Goal: Task Accomplishment & Management: Manage account settings

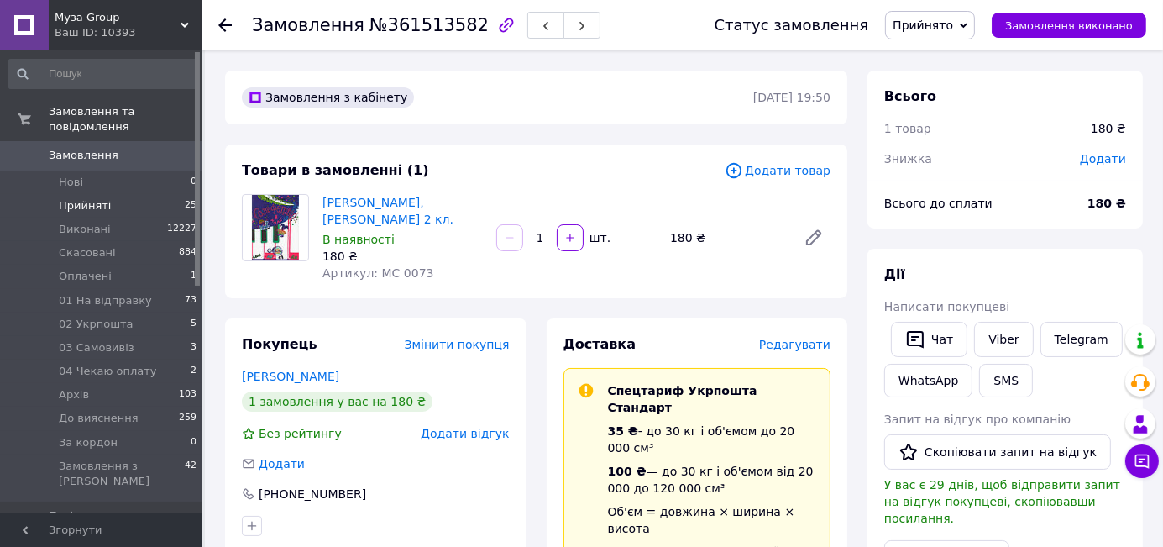
click at [96, 198] on span "Прийняті" at bounding box center [85, 205] width 52 height 15
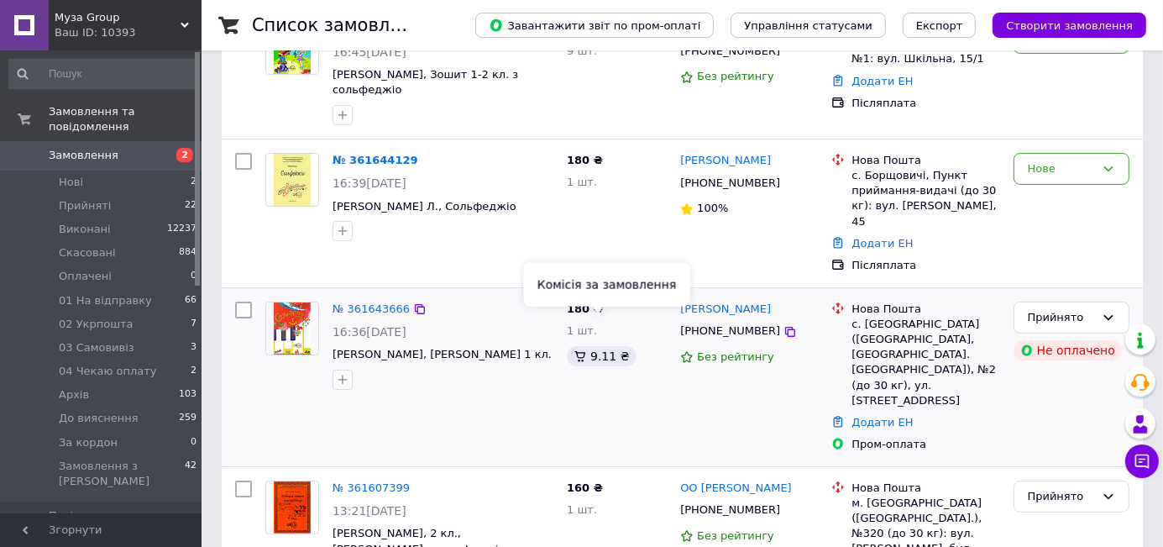
scroll to position [280, 0]
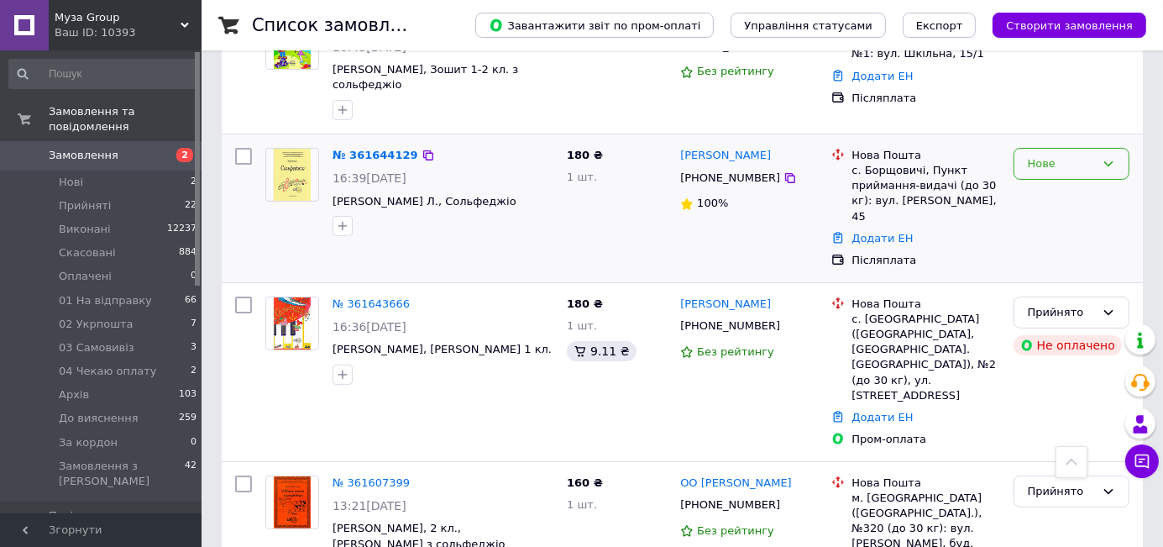
click at [1106, 161] on icon at bounding box center [1108, 163] width 9 height 5
click at [1090, 183] on li "Прийнято" at bounding box center [1072, 198] width 114 height 31
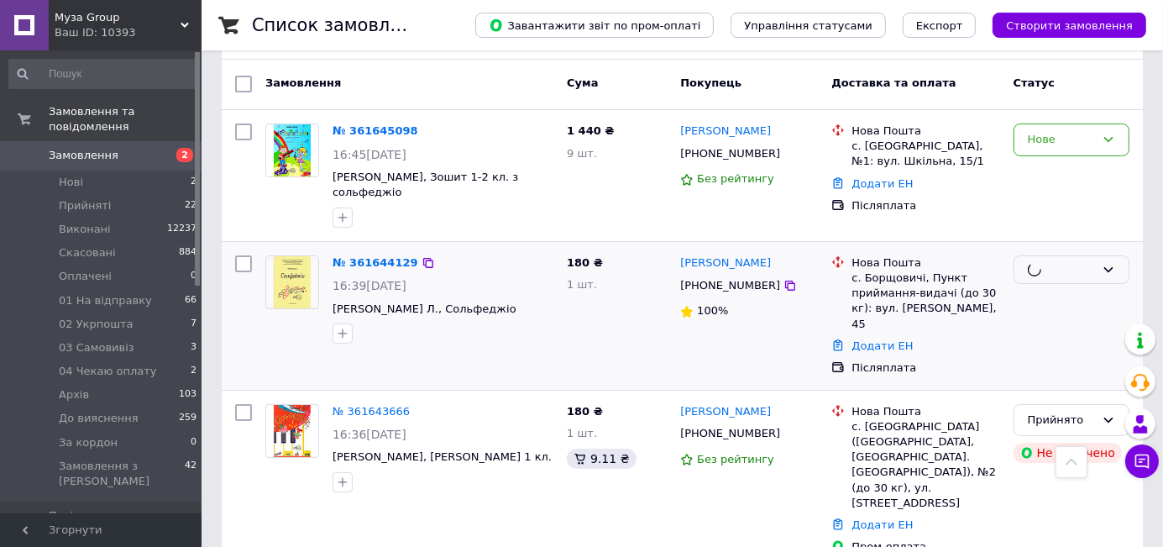
scroll to position [155, 0]
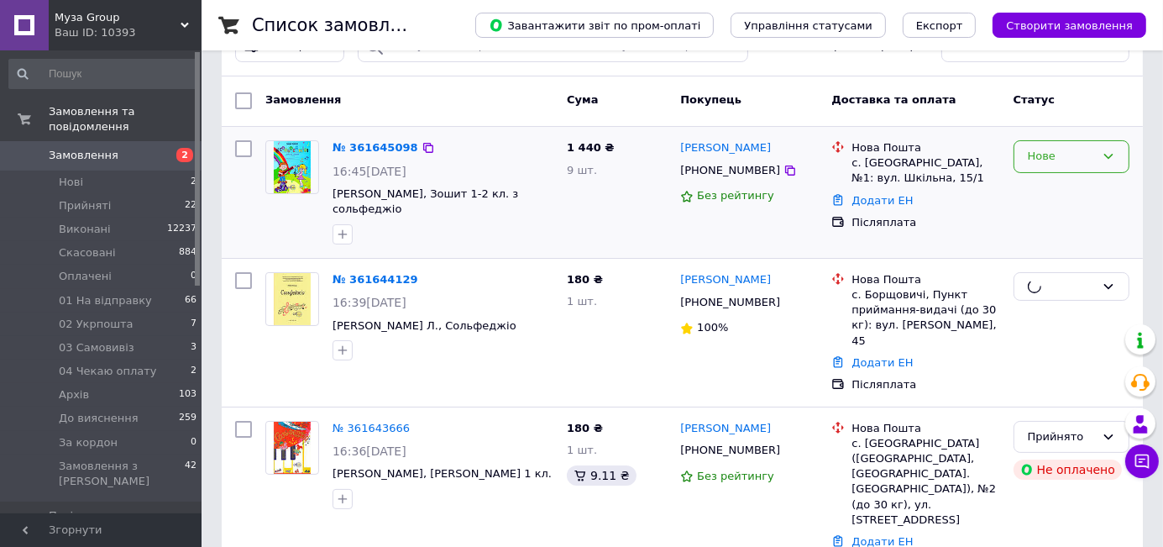
click at [1115, 151] on icon at bounding box center [1108, 155] width 13 height 13
click at [1092, 180] on li "Прийнято" at bounding box center [1072, 191] width 114 height 31
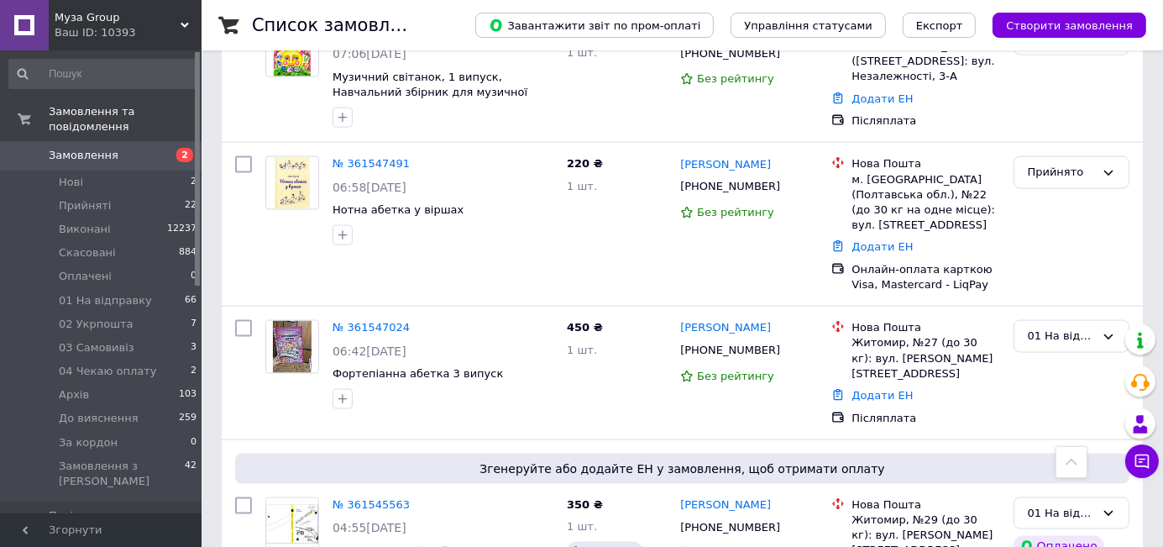
scroll to position [2812, 0]
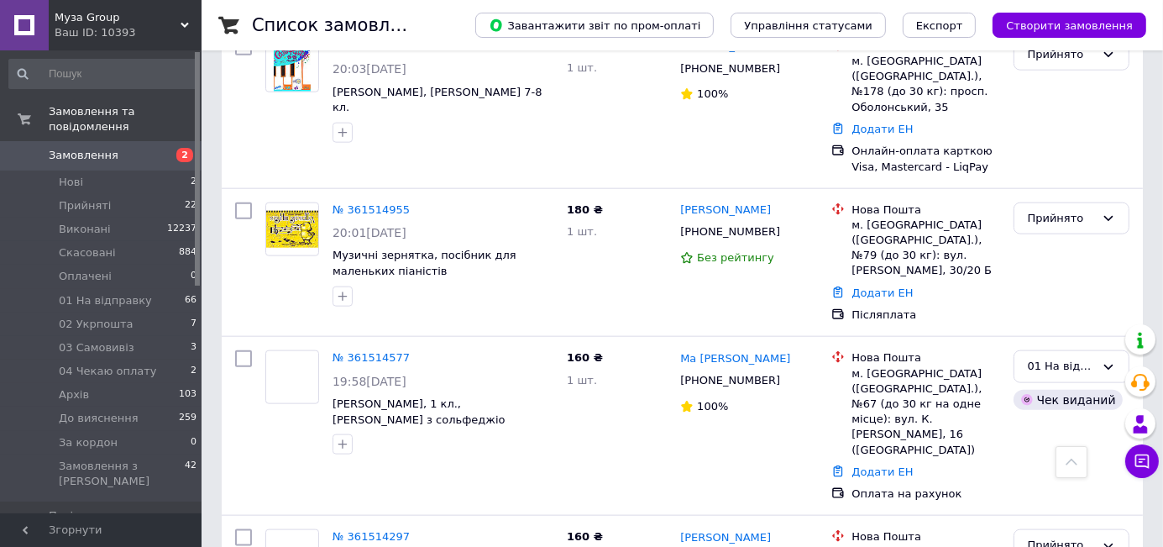
scroll to position [1897, 0]
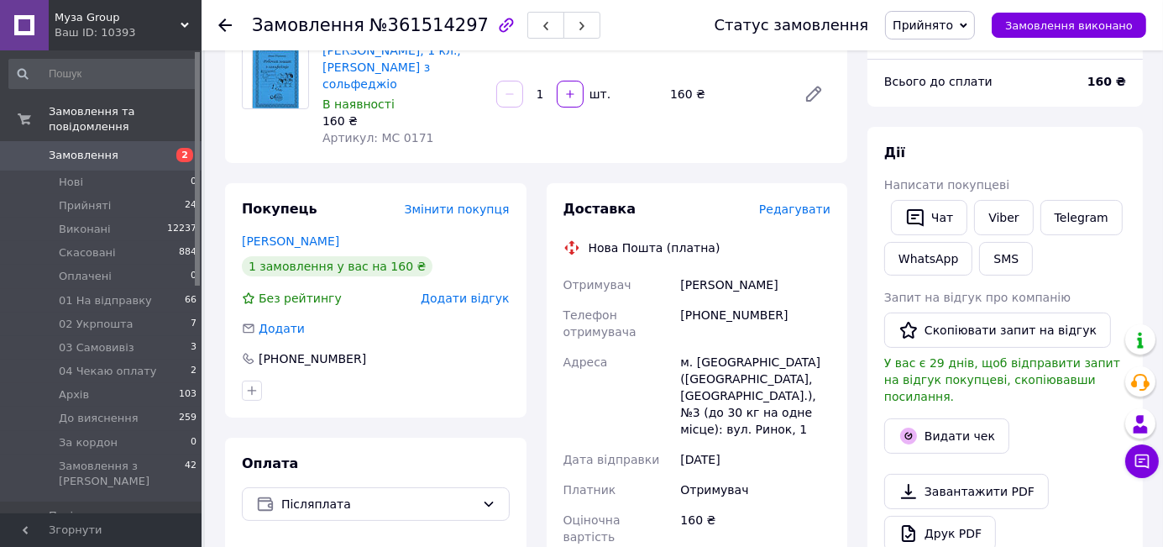
scroll to position [155, 0]
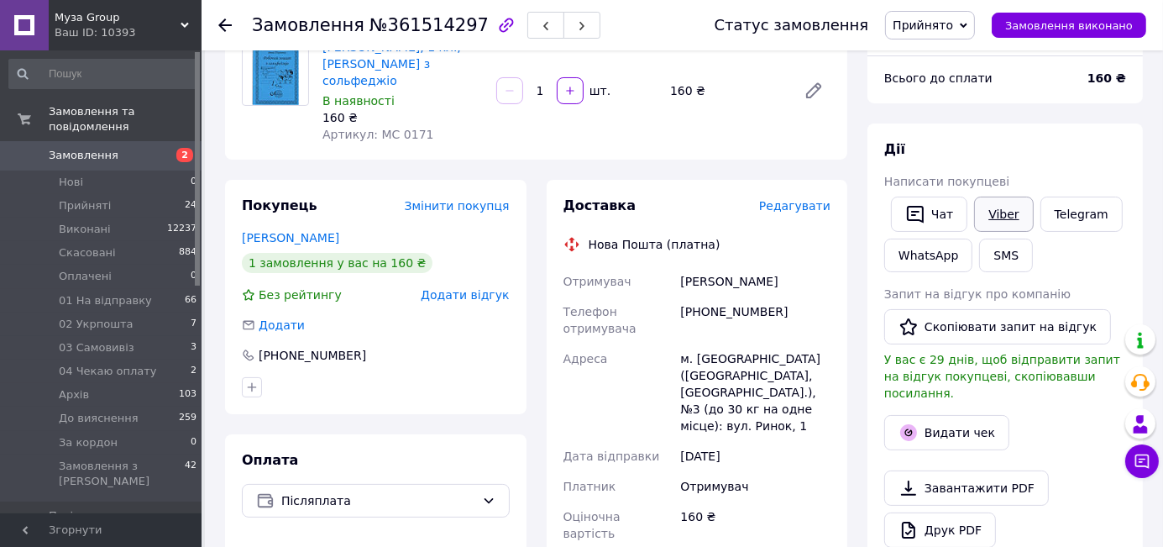
click at [997, 221] on link "Viber" at bounding box center [1003, 214] width 59 height 35
click at [968, 24] on icon at bounding box center [964, 25] width 8 height 5
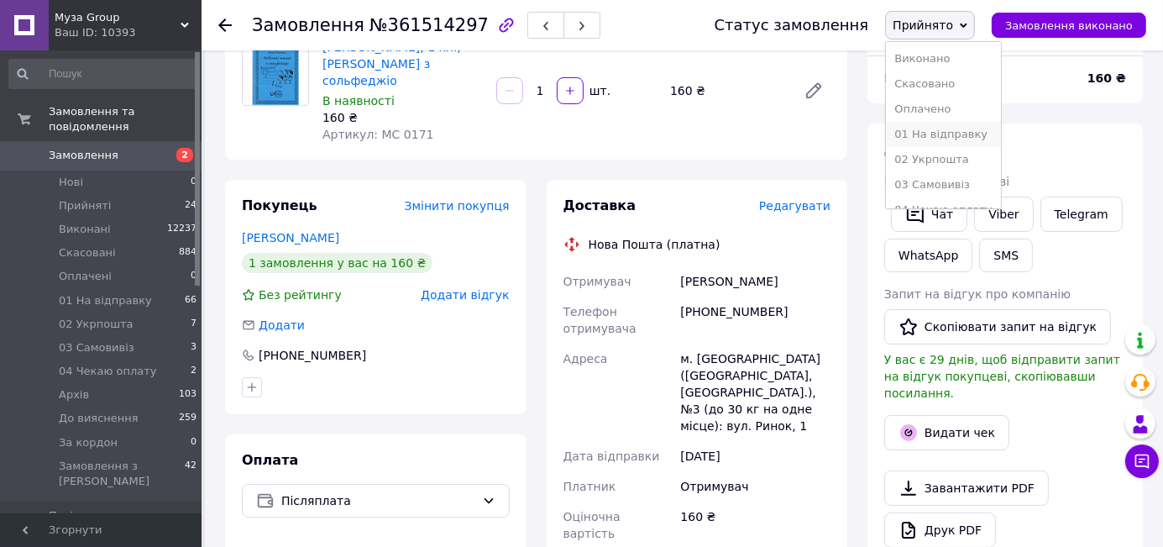
click at [934, 131] on li "01 На відправку" at bounding box center [943, 134] width 114 height 25
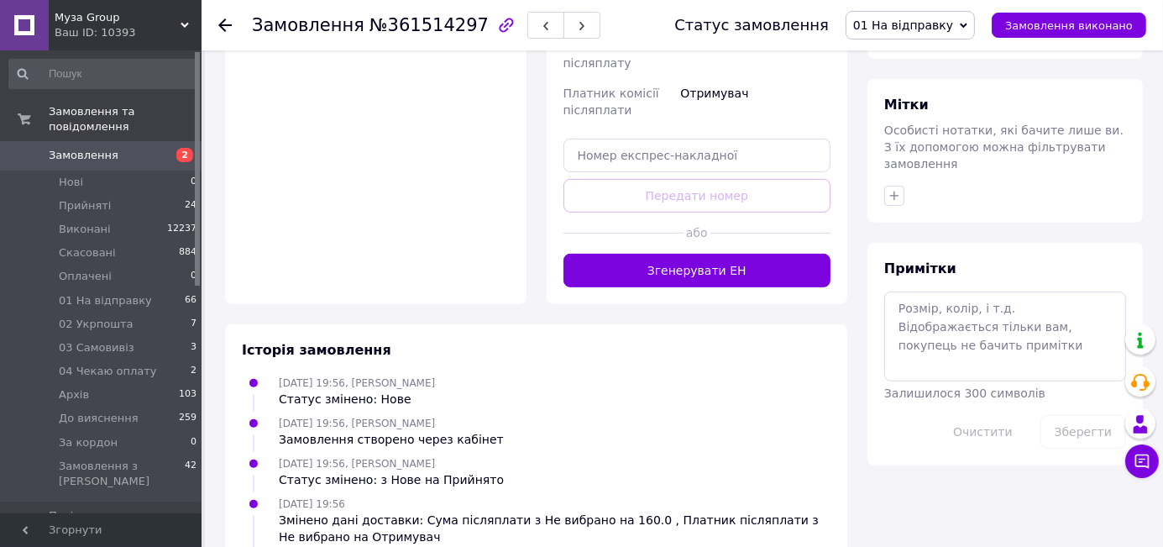
scroll to position [715, 0]
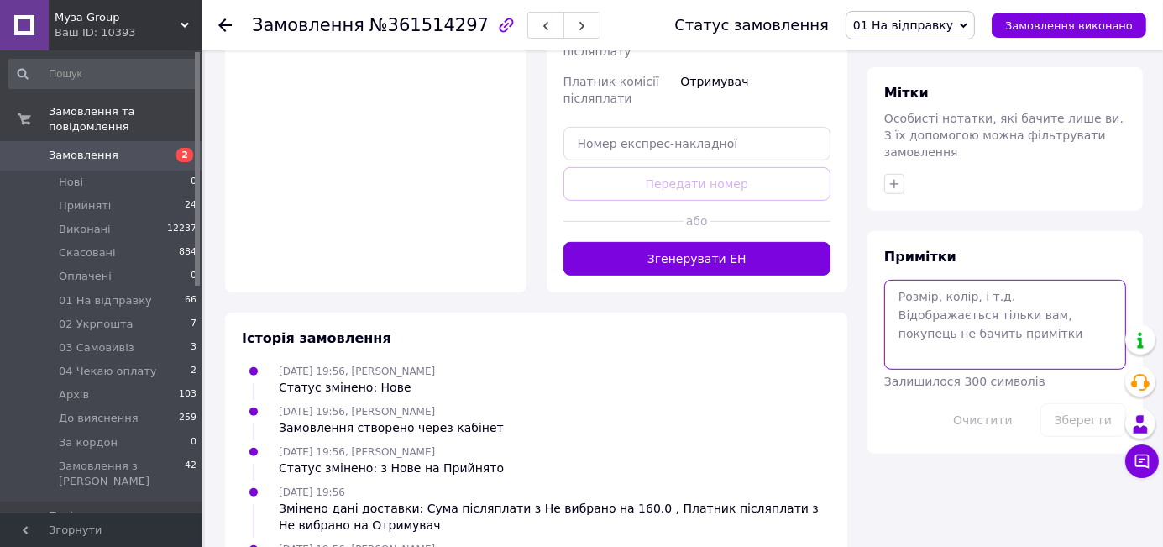
click at [938, 280] on textarea at bounding box center [1005, 324] width 242 height 89
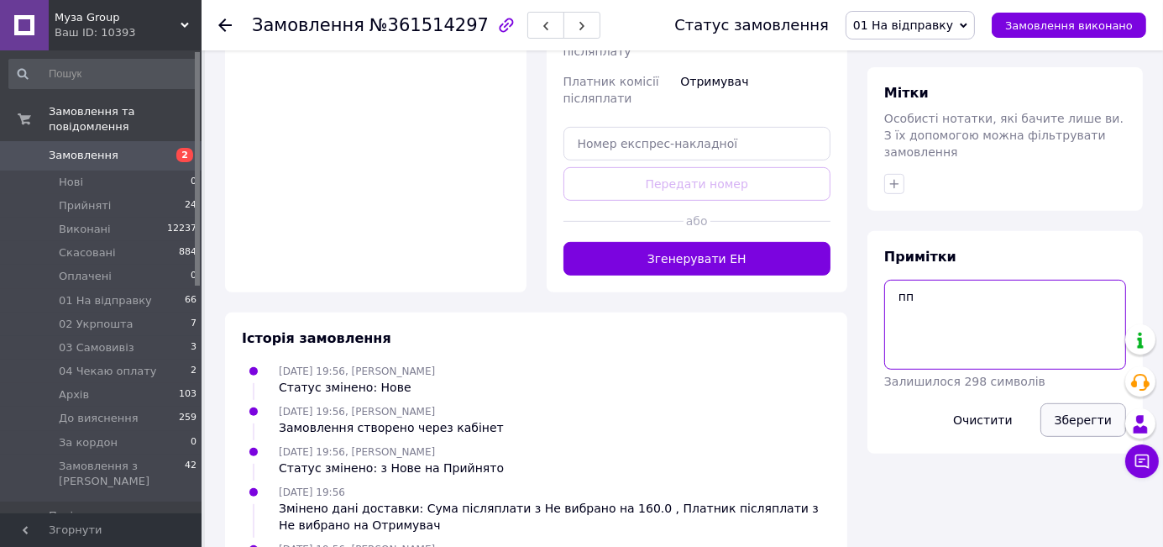
type textarea "пп"
click at [1083, 403] on button "Зберегти" at bounding box center [1084, 420] width 86 height 34
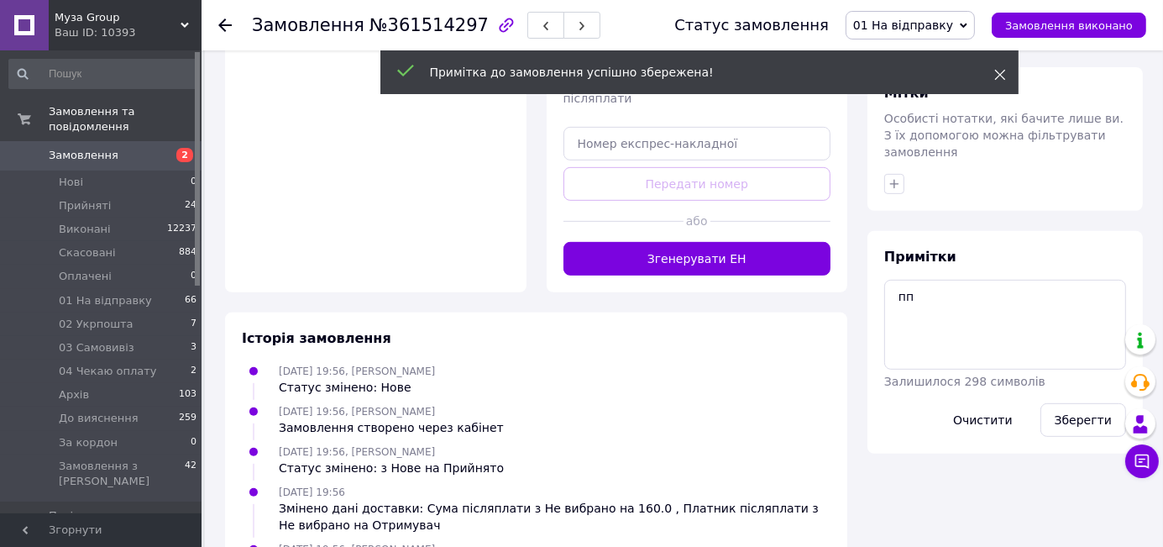
click at [999, 72] on icon at bounding box center [1000, 75] width 12 height 12
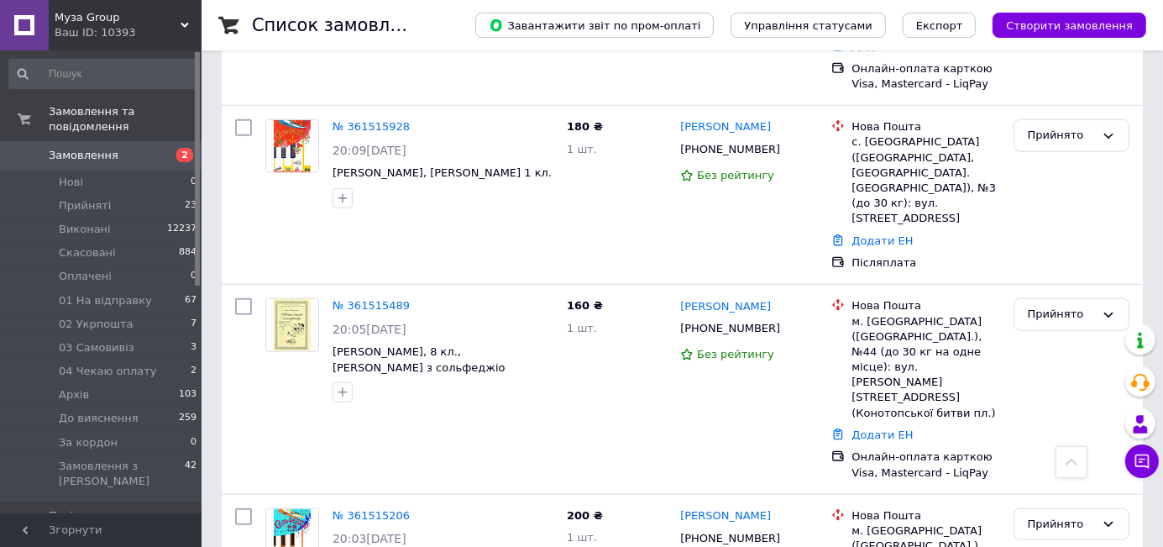
scroll to position [1433, 0]
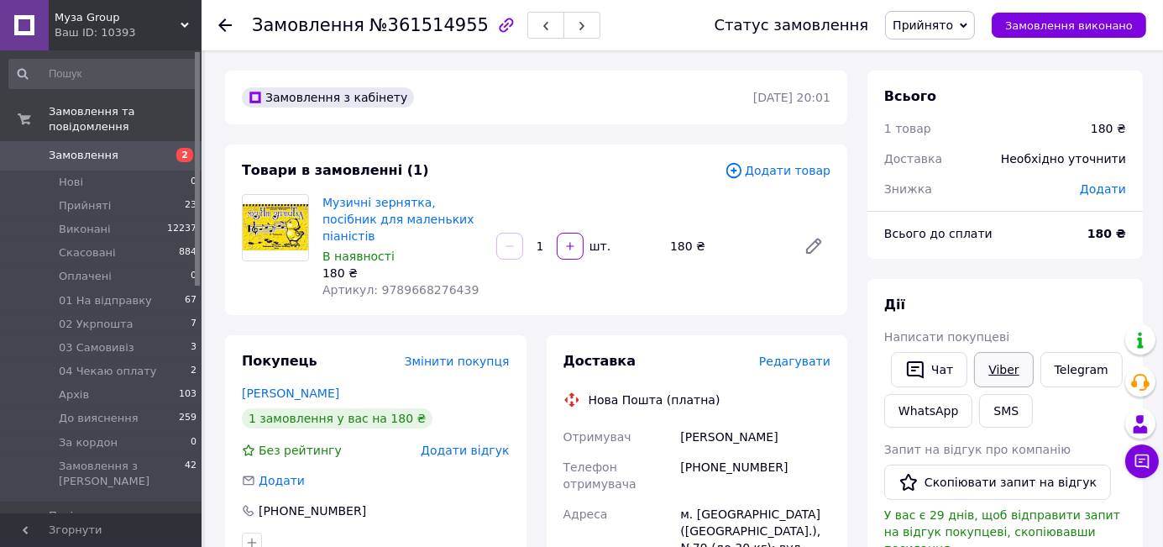
click at [1003, 366] on link "Viber" at bounding box center [1003, 369] width 59 height 35
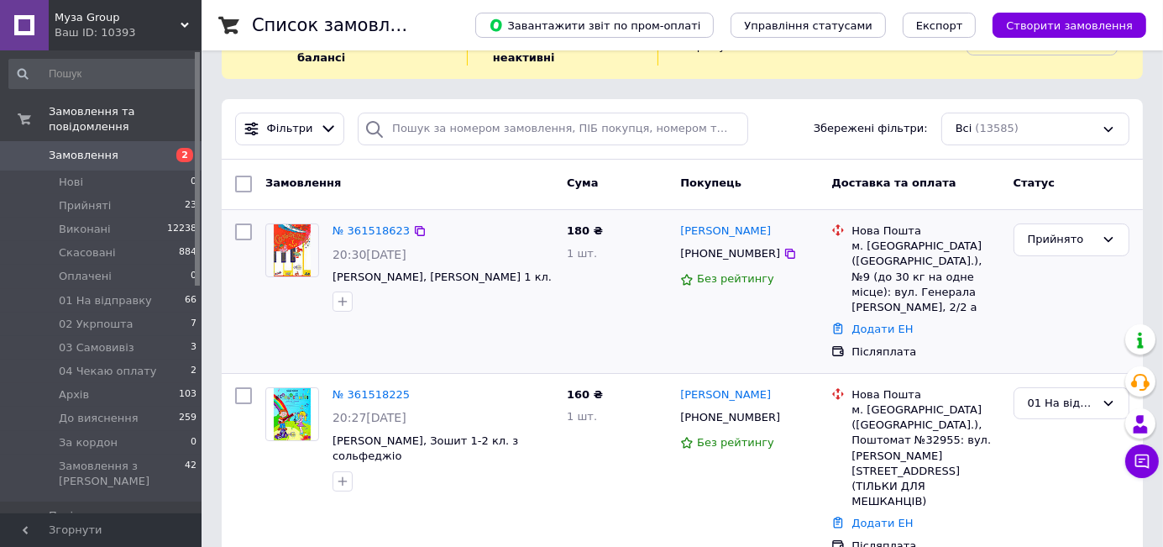
scroll to position [62, 0]
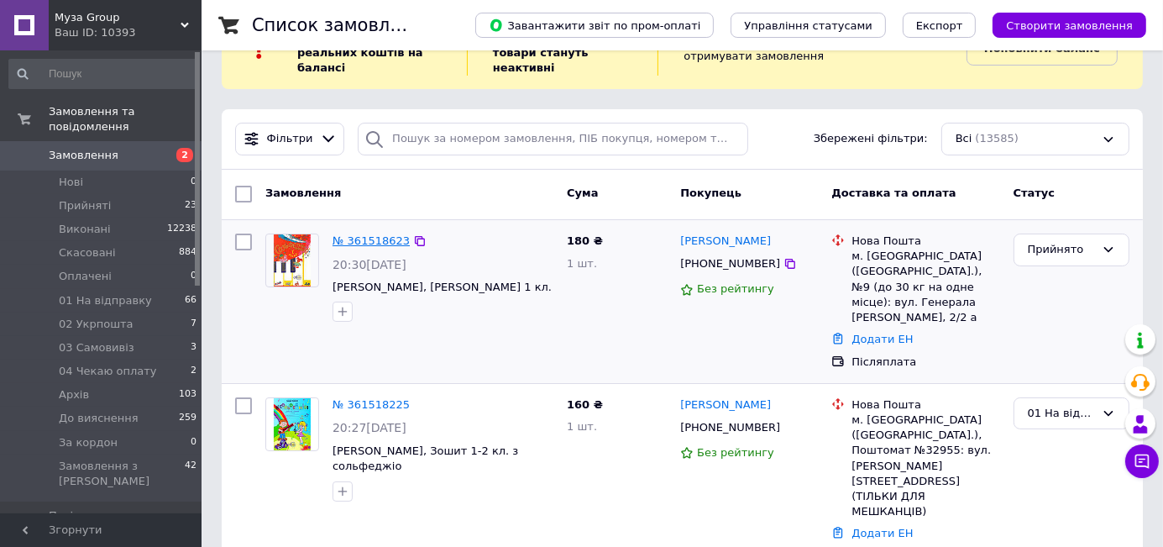
click at [350, 238] on link "№ 361518623" at bounding box center [371, 240] width 77 height 13
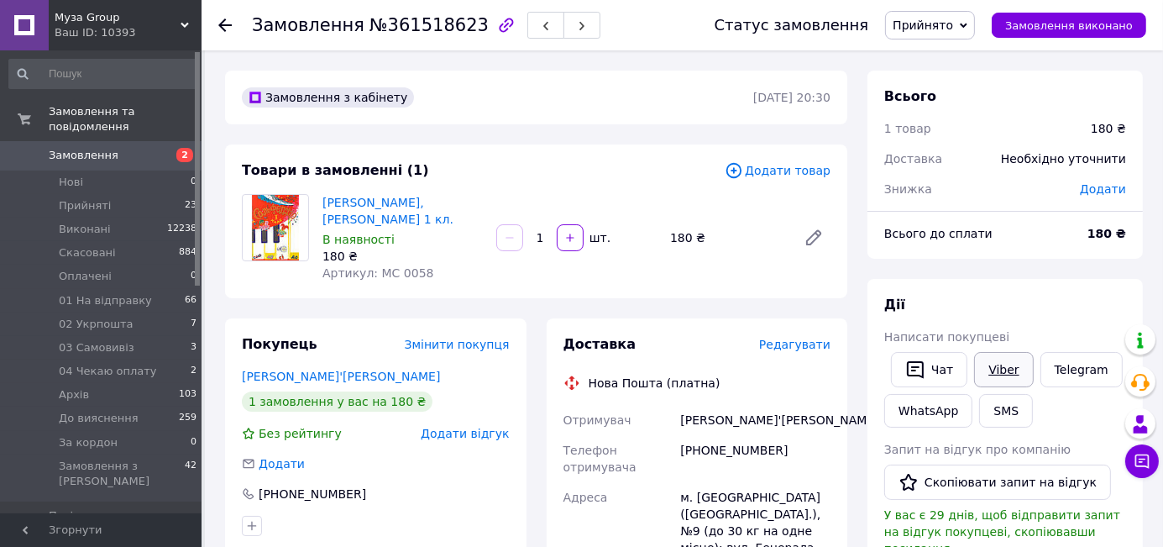
click at [993, 359] on link "Viber" at bounding box center [1003, 369] width 59 height 35
click at [975, 19] on span "Прийнято" at bounding box center [930, 25] width 90 height 29
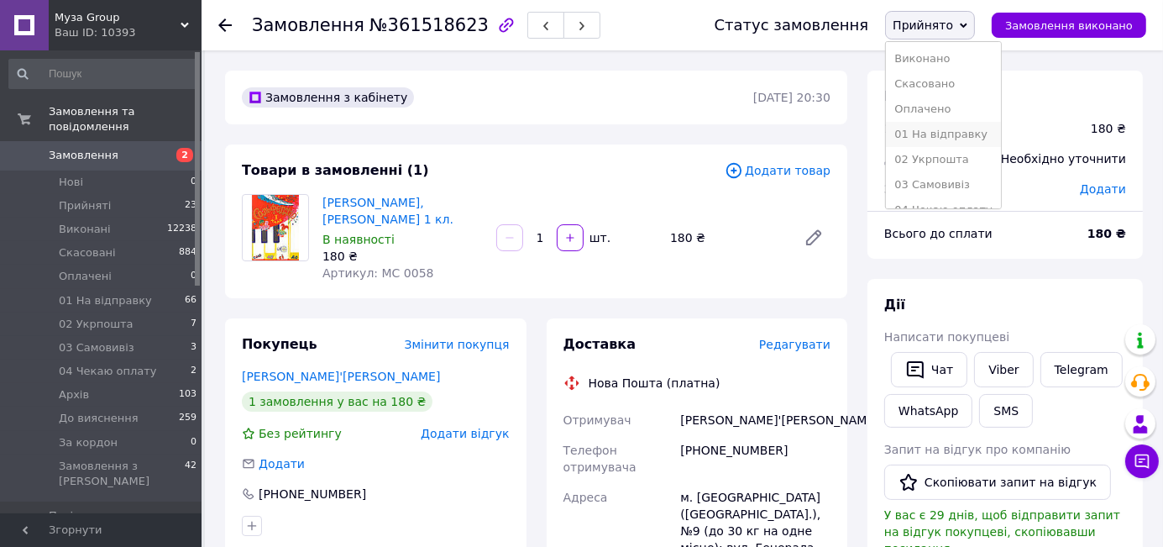
click at [976, 134] on li "01 На відправку" at bounding box center [943, 134] width 114 height 25
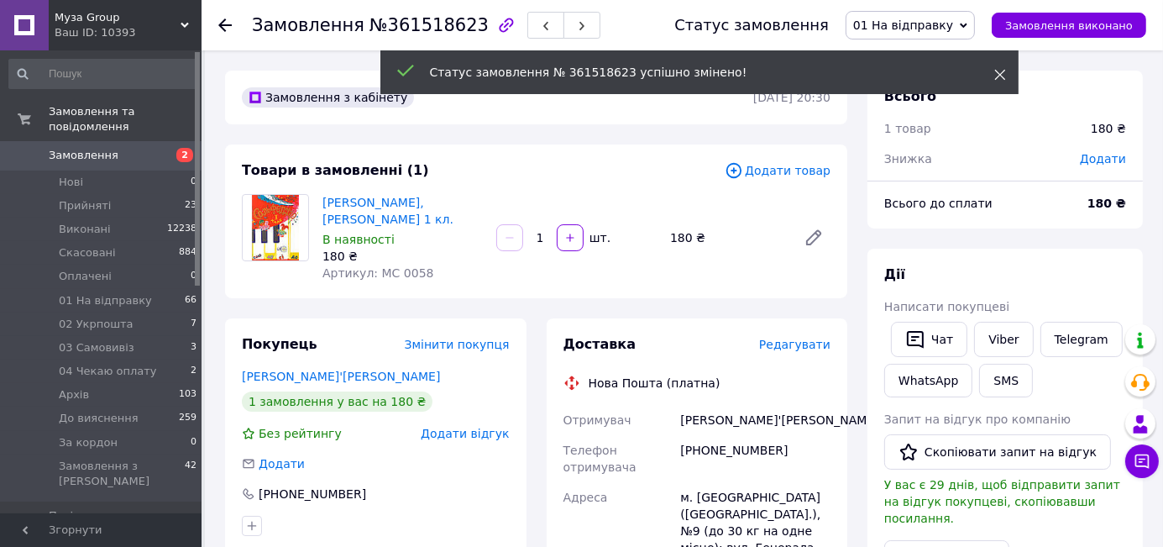
click at [997, 75] on icon at bounding box center [1000, 75] width 12 height 12
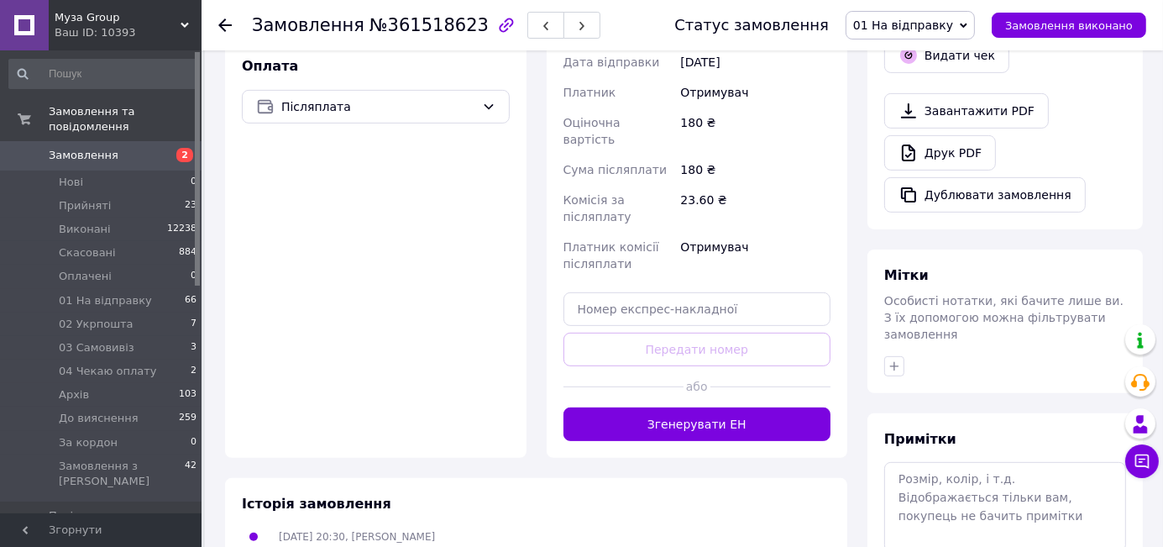
scroll to position [590, 0]
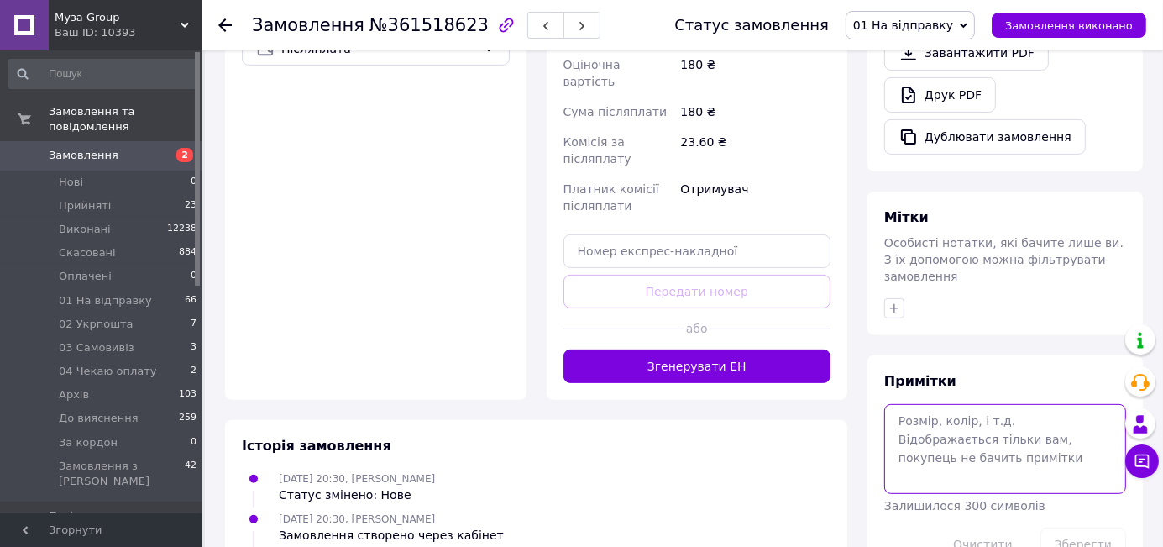
click at [915, 404] on textarea at bounding box center [1005, 448] width 242 height 89
type textarea "пп"
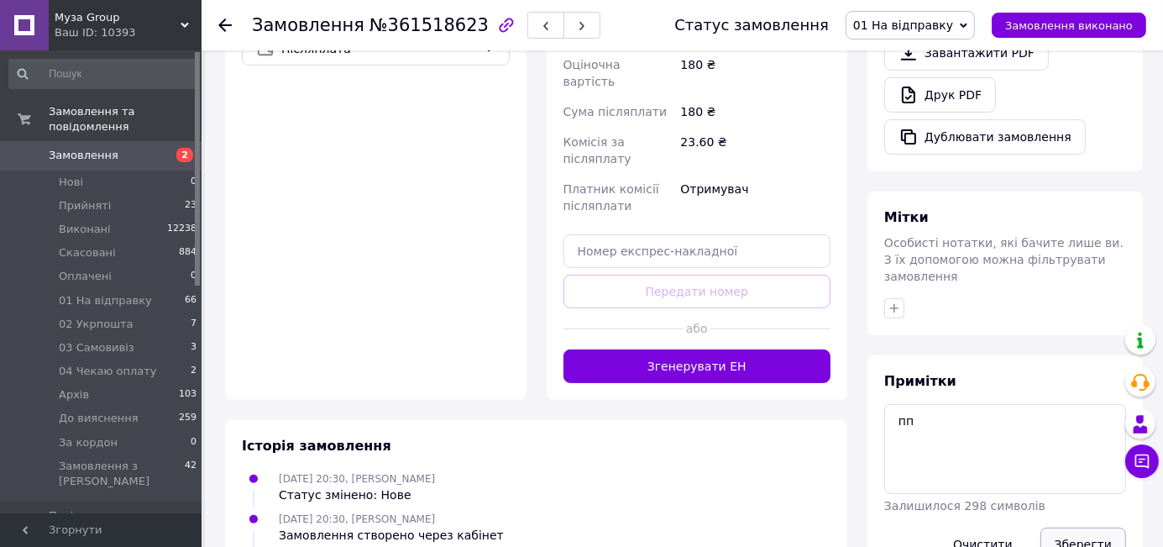
click at [1073, 527] on button "Зберегти" at bounding box center [1084, 544] width 86 height 34
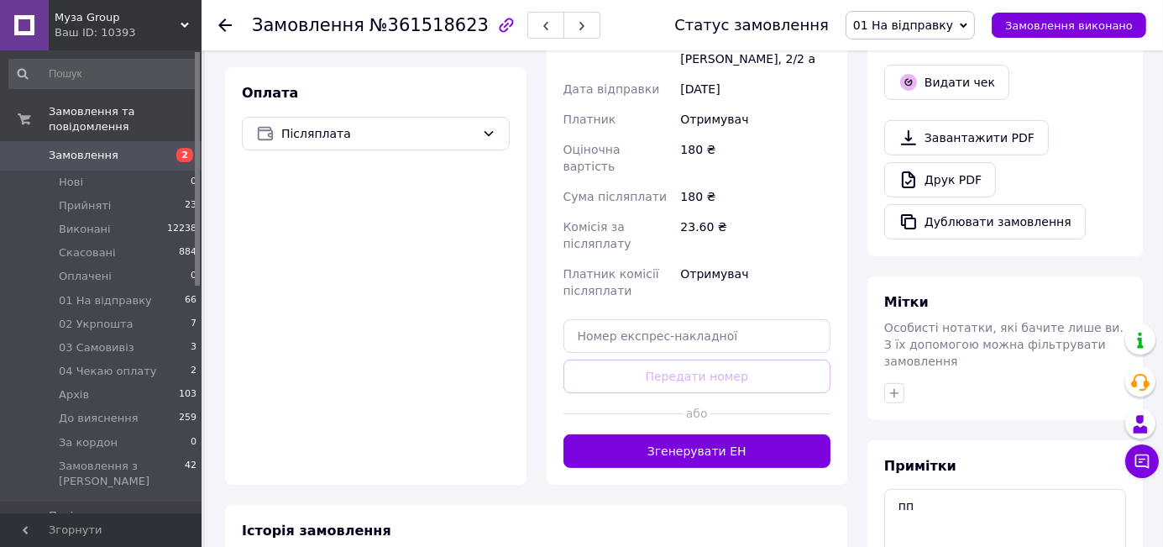
scroll to position [466, 0]
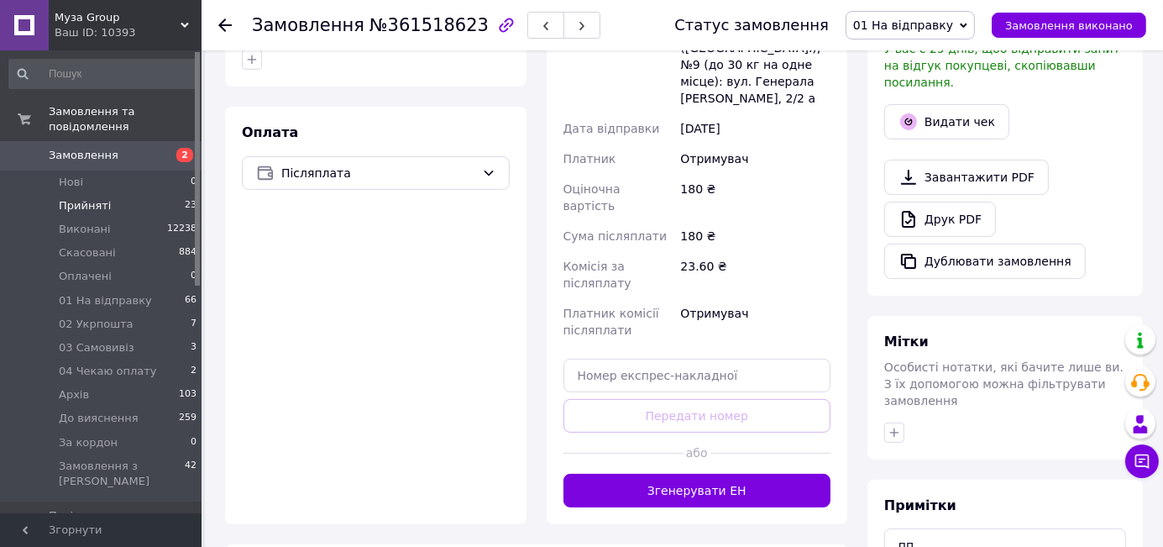
click at [94, 198] on span "Прийняті" at bounding box center [85, 205] width 52 height 15
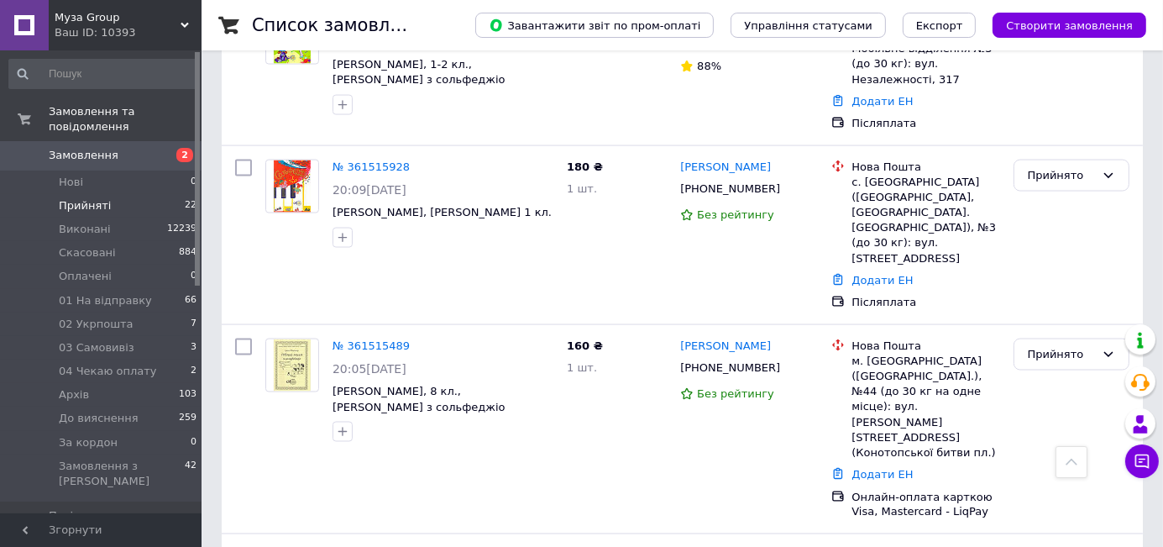
scroll to position [2601, 0]
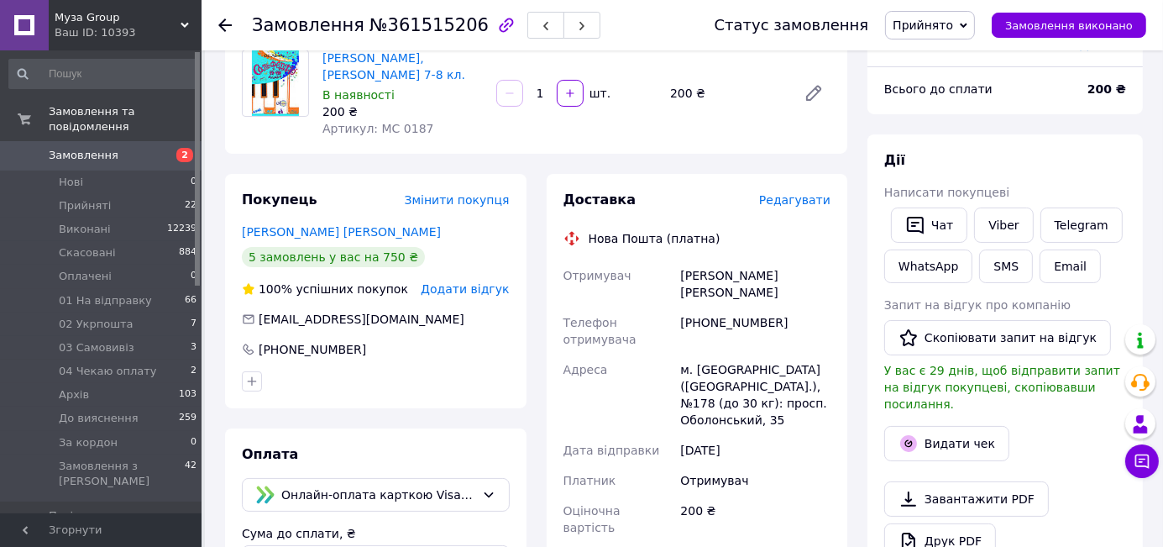
scroll to position [131, 0]
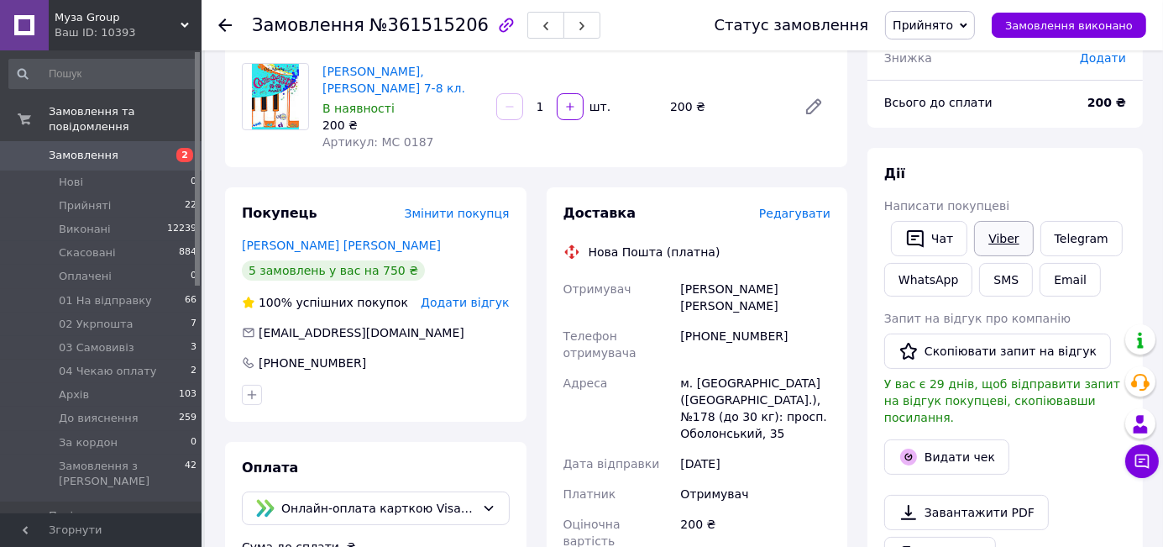
click at [1007, 233] on link "Viber" at bounding box center [1003, 238] width 59 height 35
click at [968, 24] on icon at bounding box center [964, 26] width 8 height 8
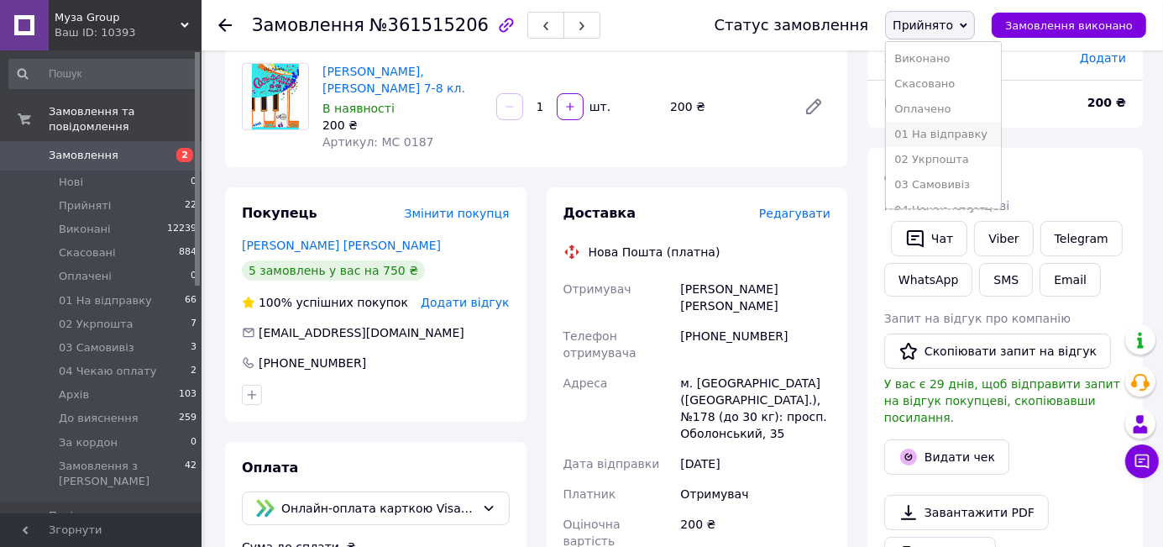
click at [974, 132] on li "01 На відправку" at bounding box center [943, 134] width 114 height 25
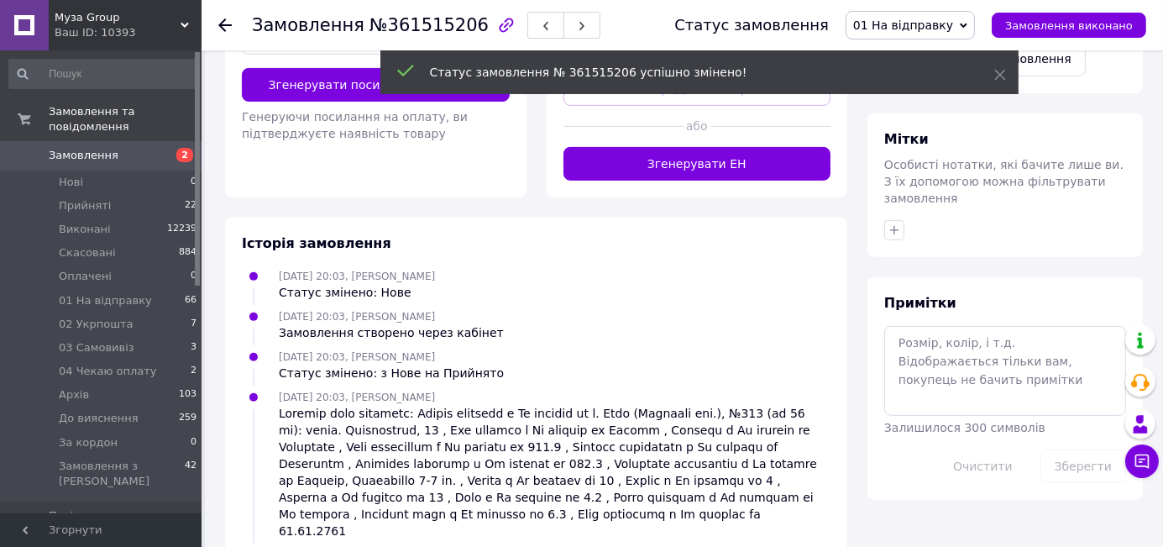
scroll to position [669, 0]
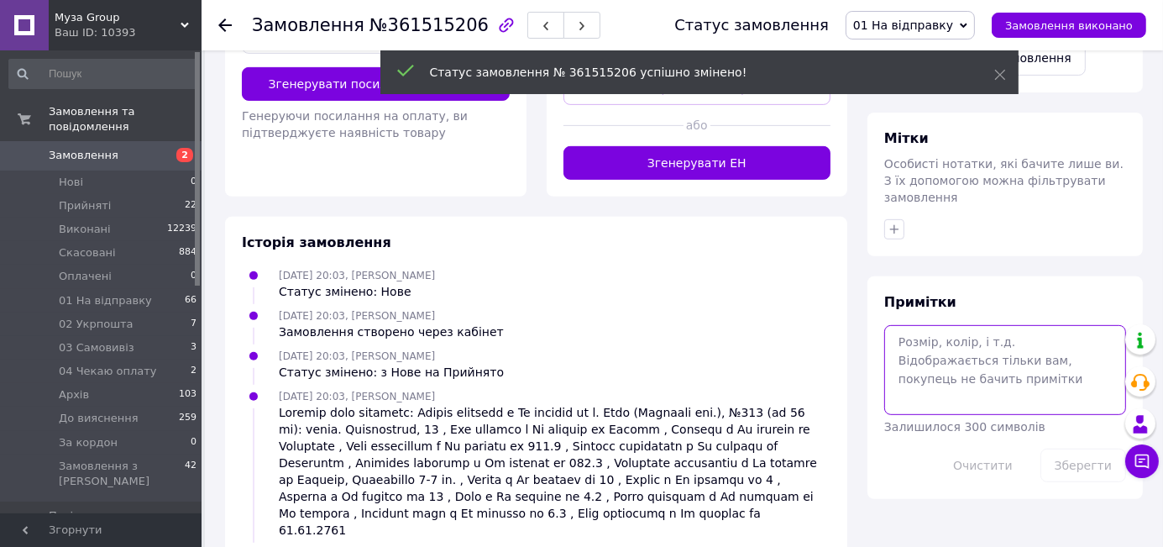
click at [919, 329] on textarea at bounding box center [1005, 369] width 242 height 89
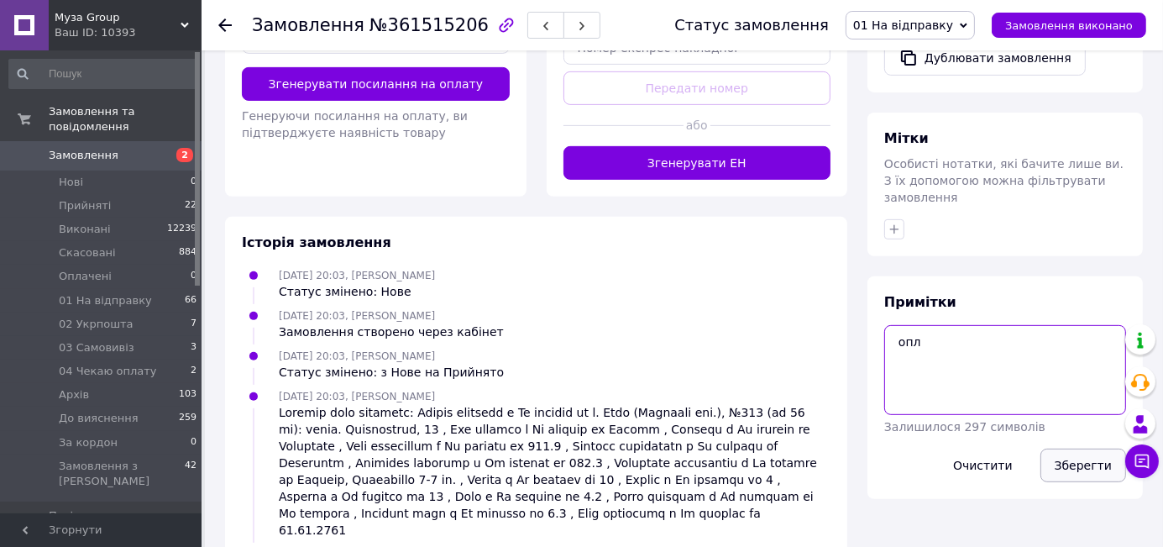
type textarea "опл"
click at [1091, 448] on button "Зберегти" at bounding box center [1084, 465] width 86 height 34
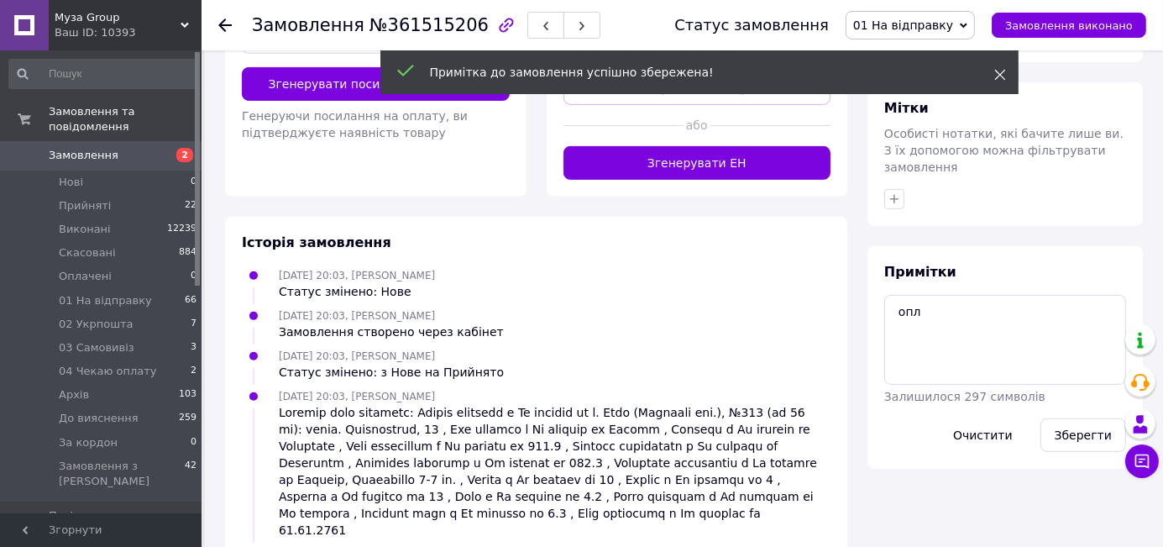
click at [999, 74] on icon at bounding box center [1000, 75] width 12 height 12
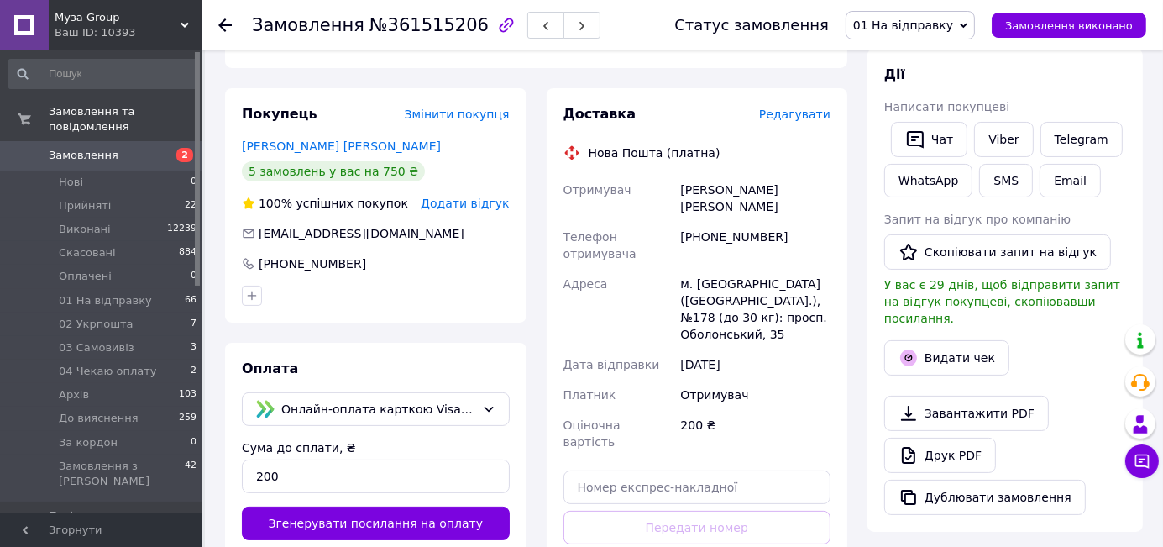
scroll to position [78, 0]
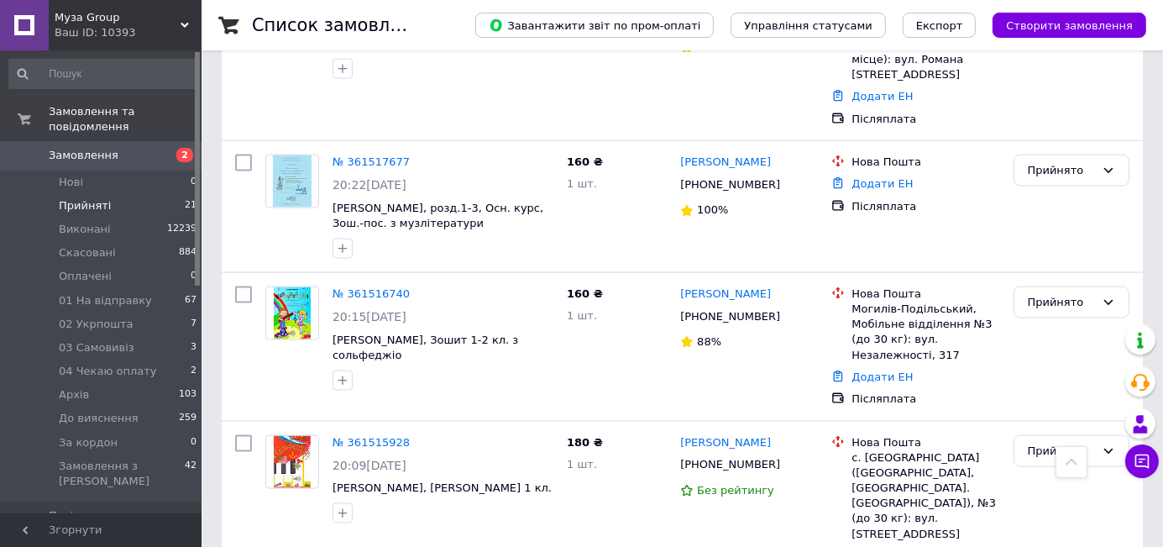
scroll to position [2305, 0]
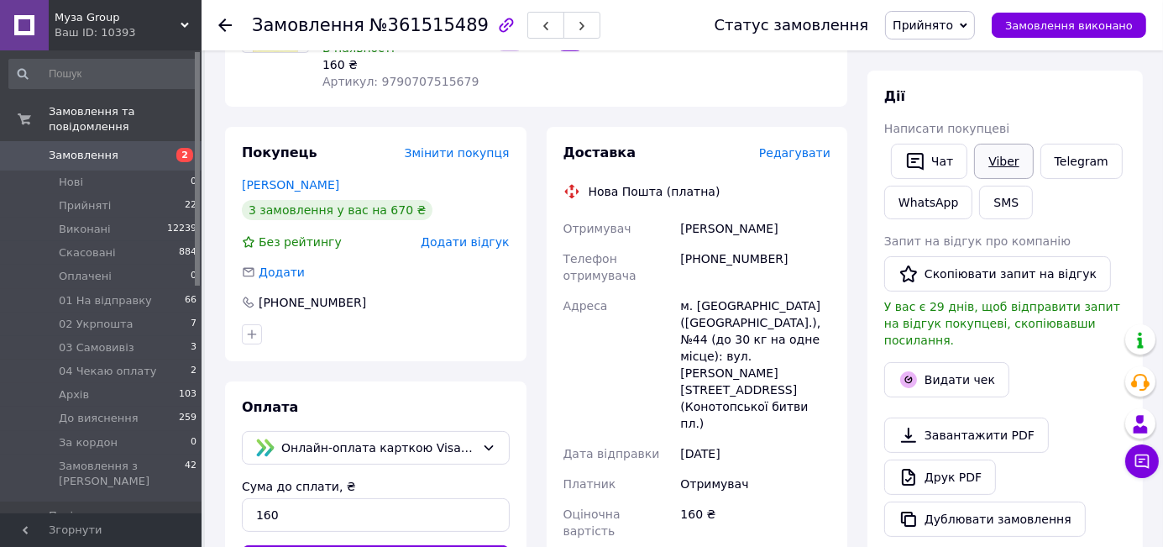
scroll to position [179, 0]
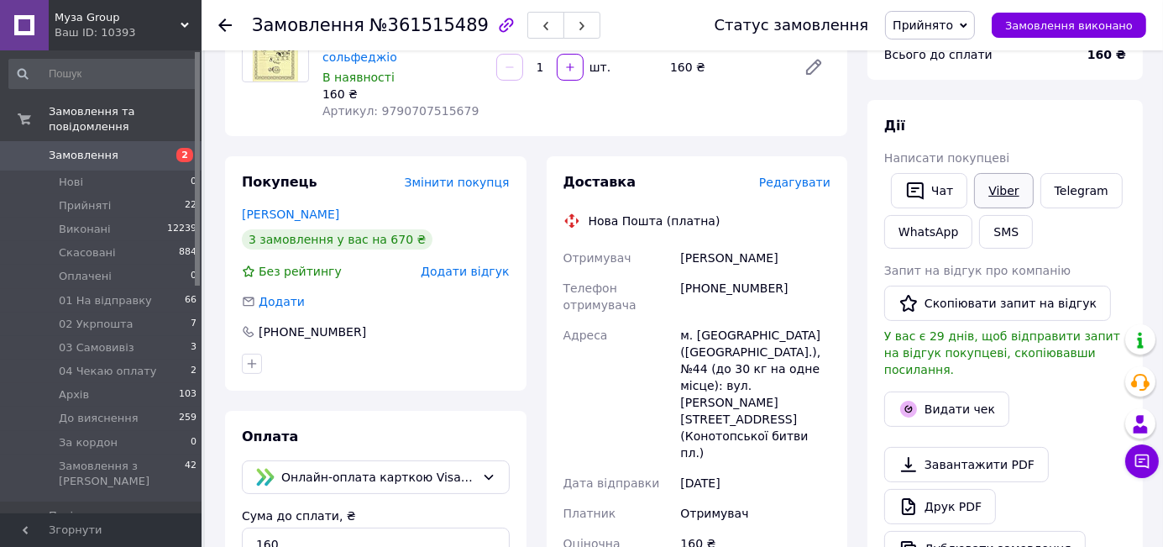
click at [995, 191] on link "Viber" at bounding box center [1003, 190] width 59 height 35
click at [968, 24] on icon at bounding box center [964, 26] width 8 height 8
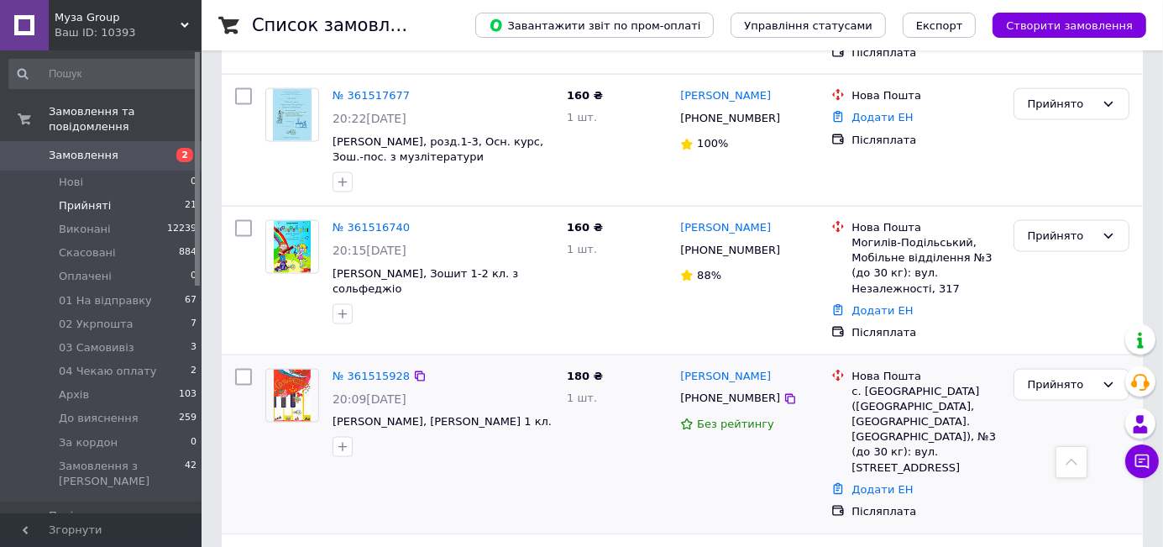
scroll to position [2301, 0]
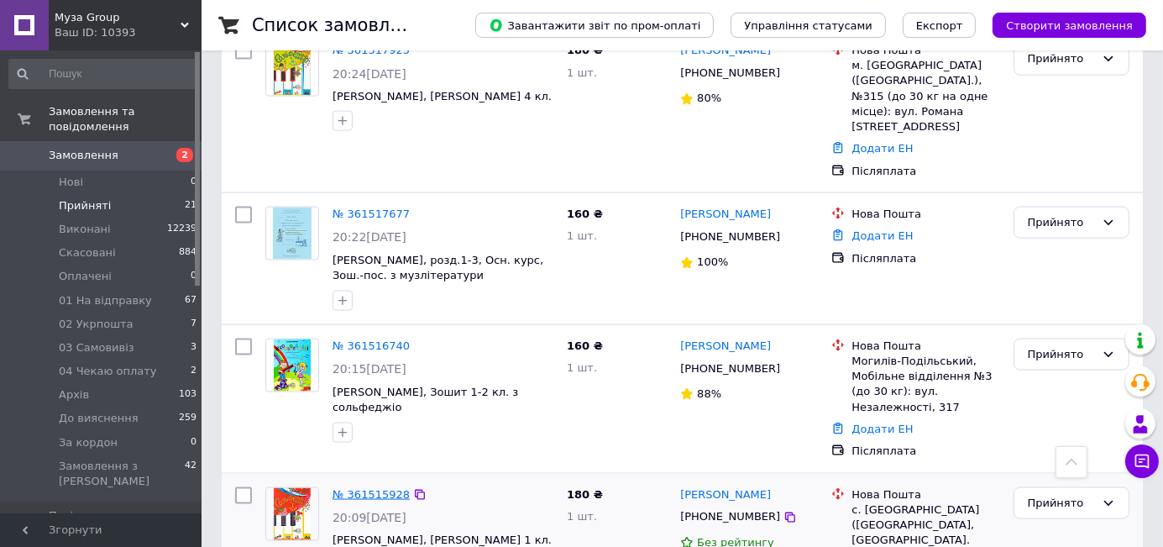
click at [374, 488] on link "№ 361515928" at bounding box center [371, 494] width 77 height 13
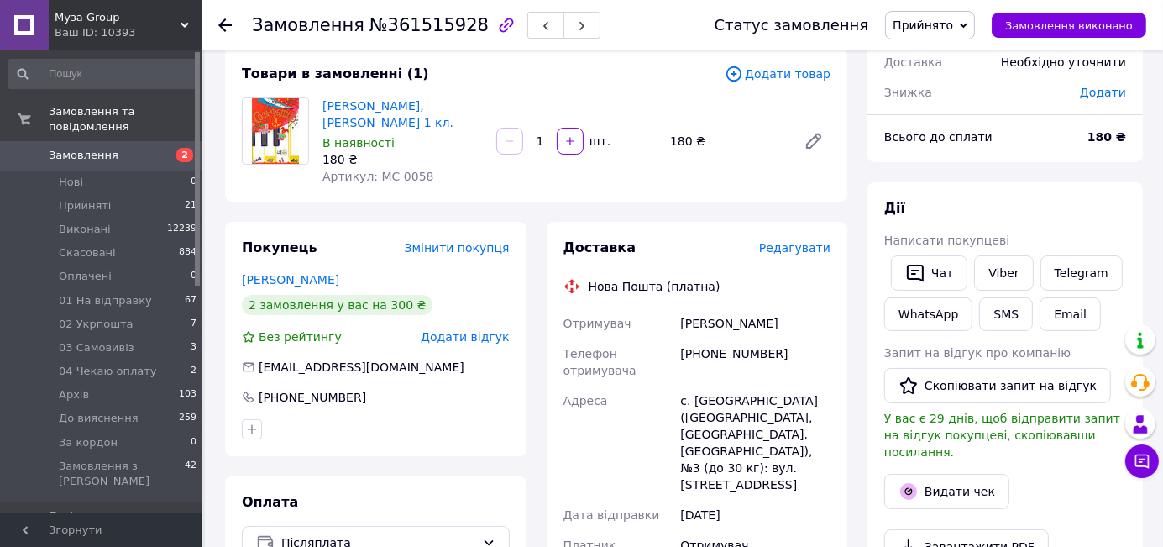
scroll to position [81, 0]
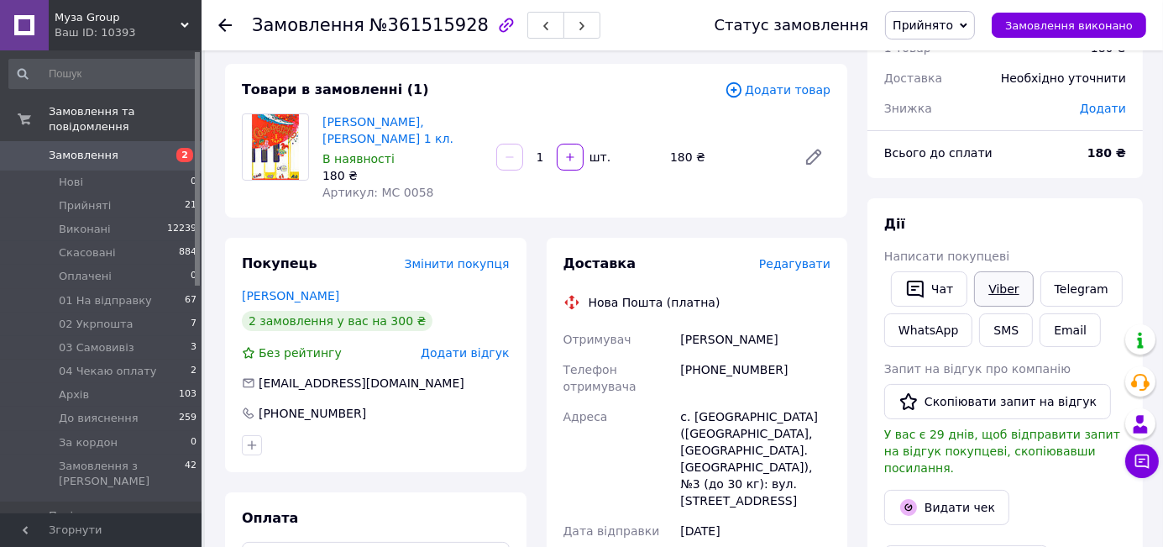
click at [997, 291] on link "Viber" at bounding box center [1003, 288] width 59 height 35
click at [968, 23] on icon at bounding box center [964, 26] width 8 height 8
click at [974, 132] on li "01 На відправку" at bounding box center [943, 134] width 114 height 25
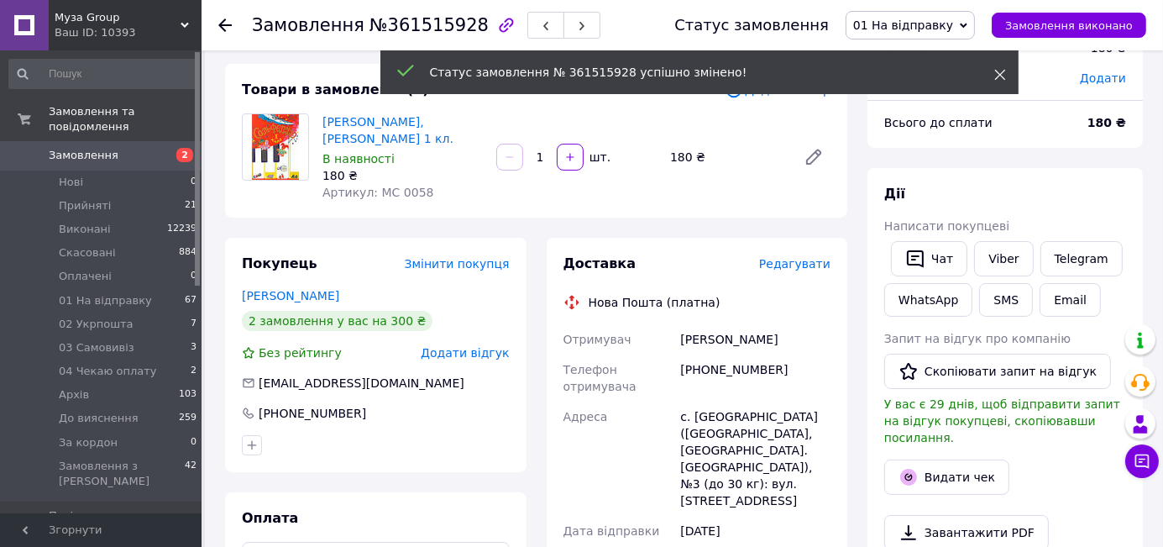
click at [996, 71] on use at bounding box center [999, 75] width 11 height 11
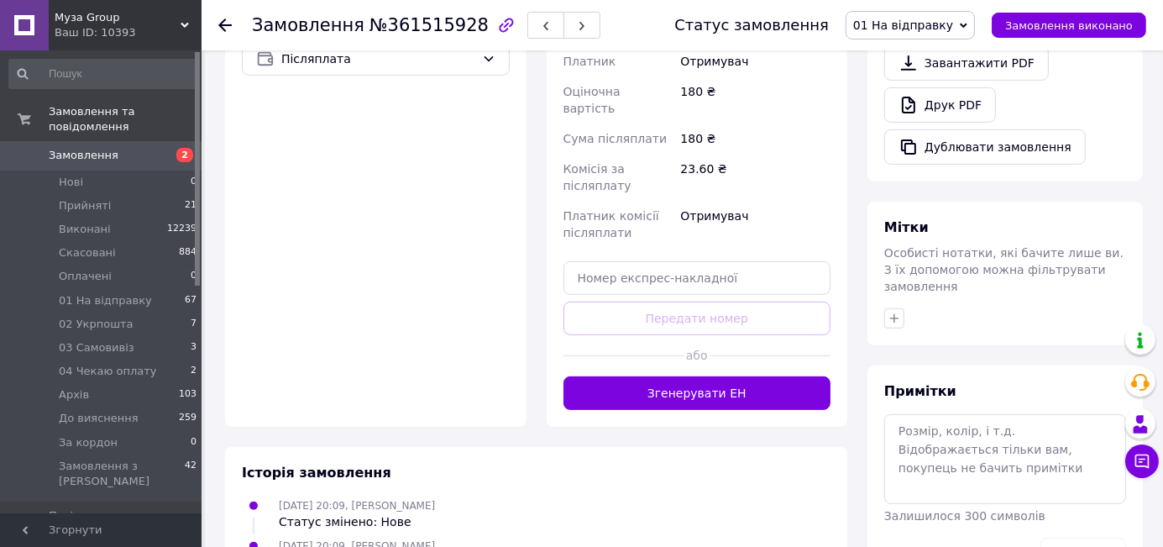
scroll to position [609, 0]
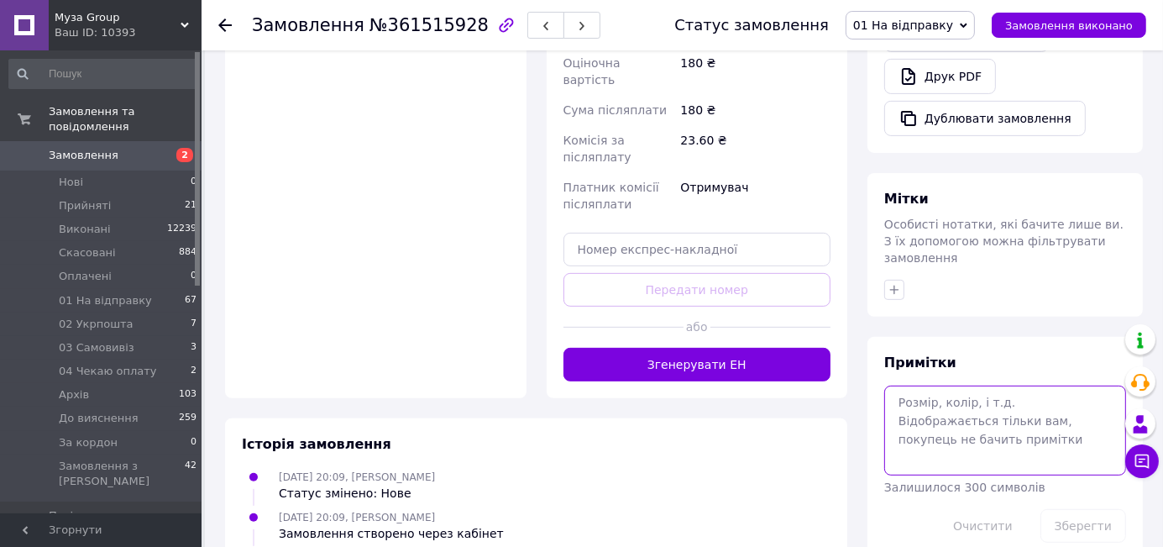
click at [910, 385] on textarea at bounding box center [1005, 429] width 242 height 89
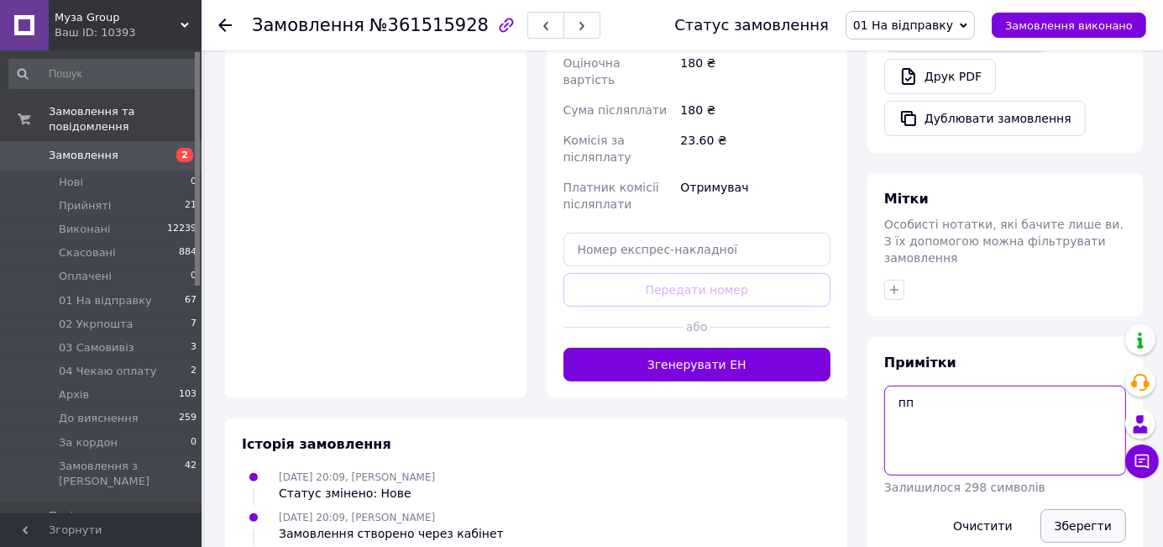
type textarea "пп"
click at [1100, 509] on button "Зберегти" at bounding box center [1084, 526] width 86 height 34
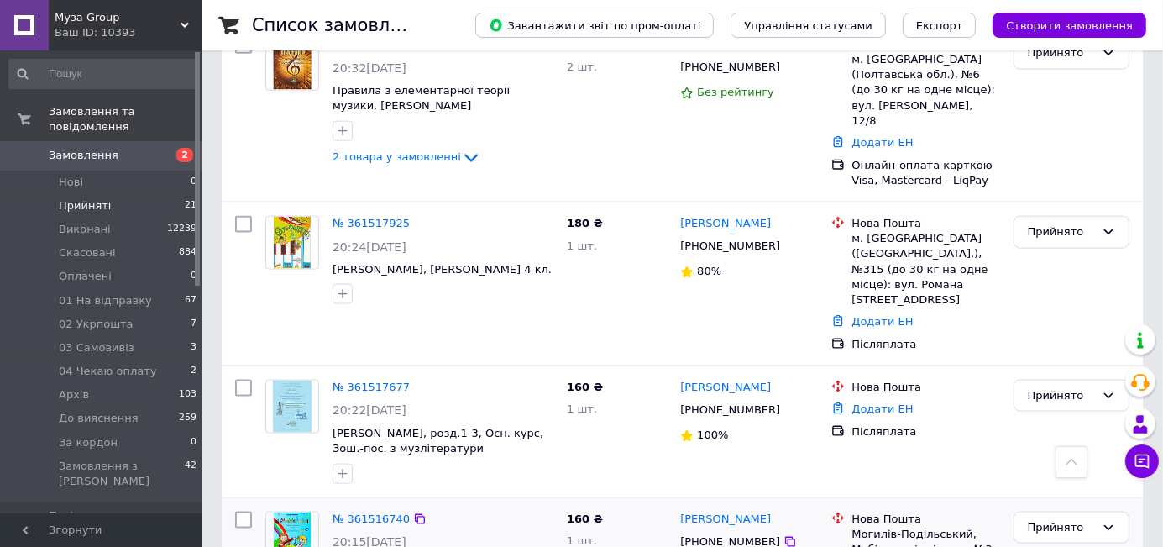
scroll to position [2088, 0]
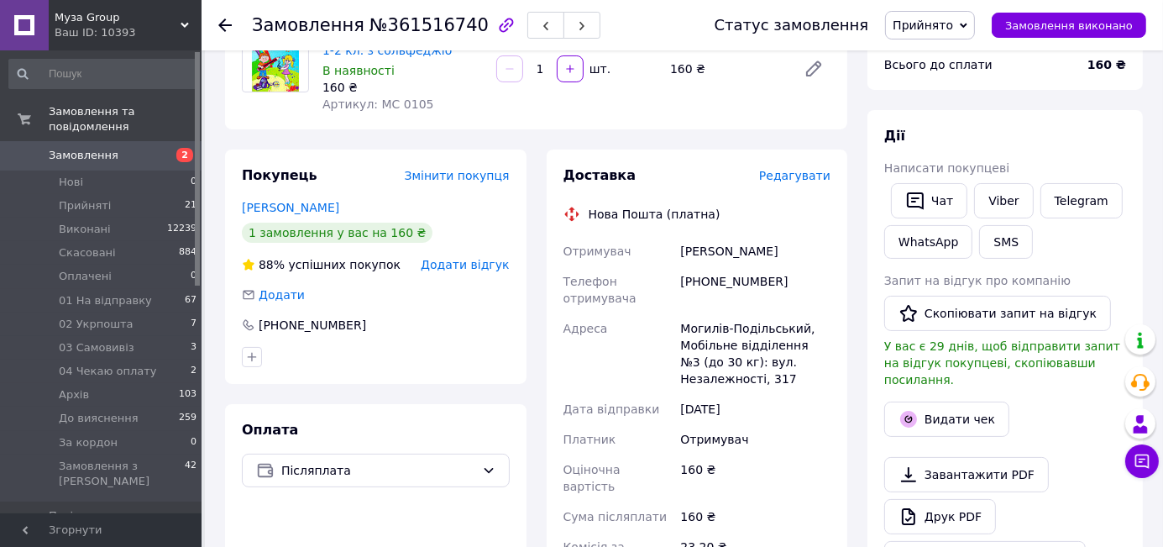
scroll to position [186, 0]
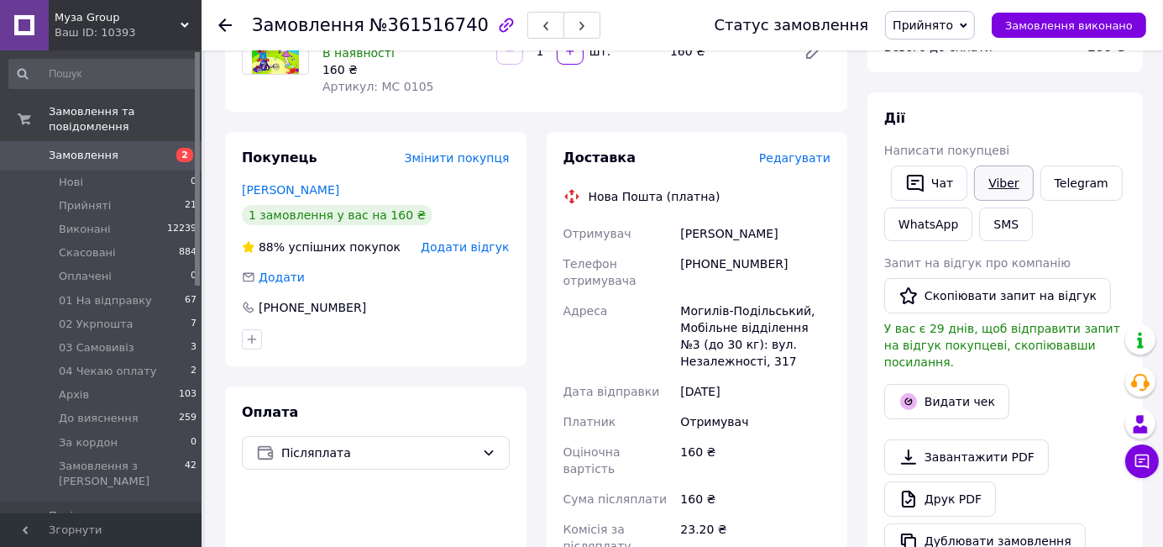
click at [993, 181] on link "Viber" at bounding box center [1003, 182] width 59 height 35
click at [968, 23] on icon at bounding box center [964, 26] width 8 height 8
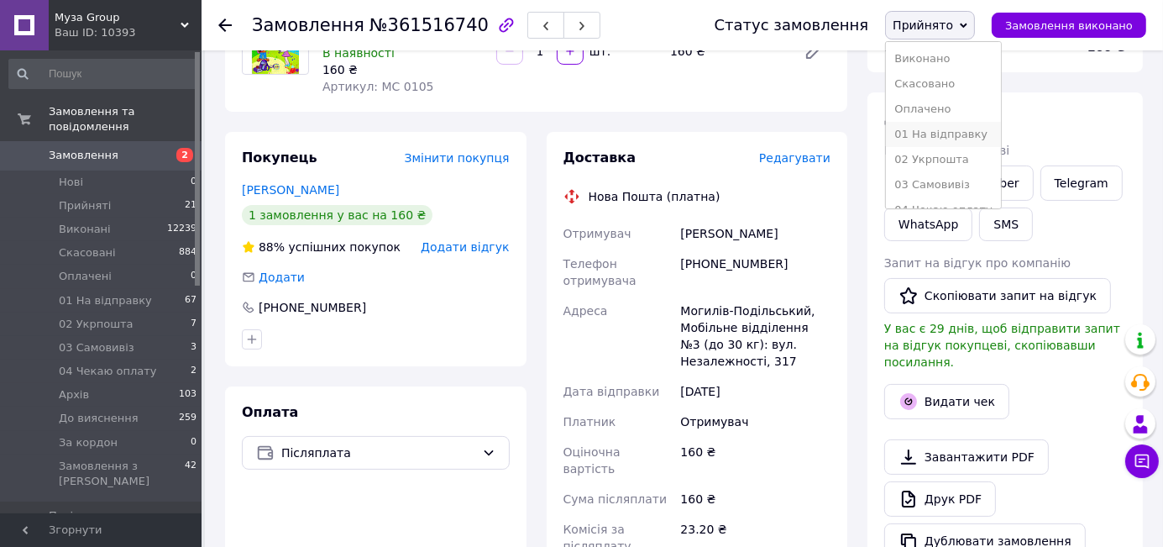
click at [969, 130] on li "01 На відправку" at bounding box center [943, 134] width 114 height 25
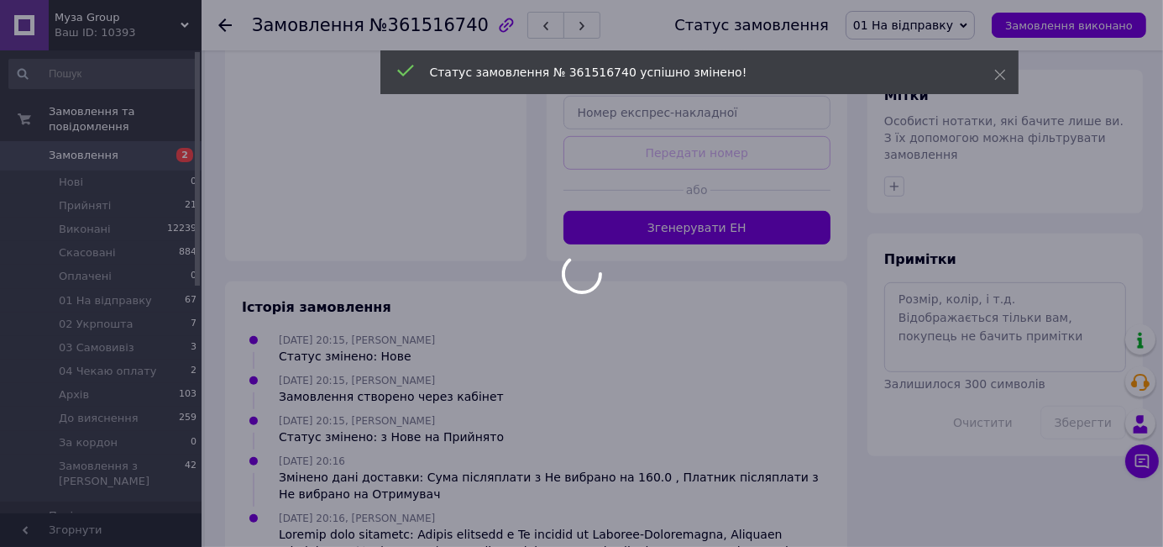
scroll to position [715, 0]
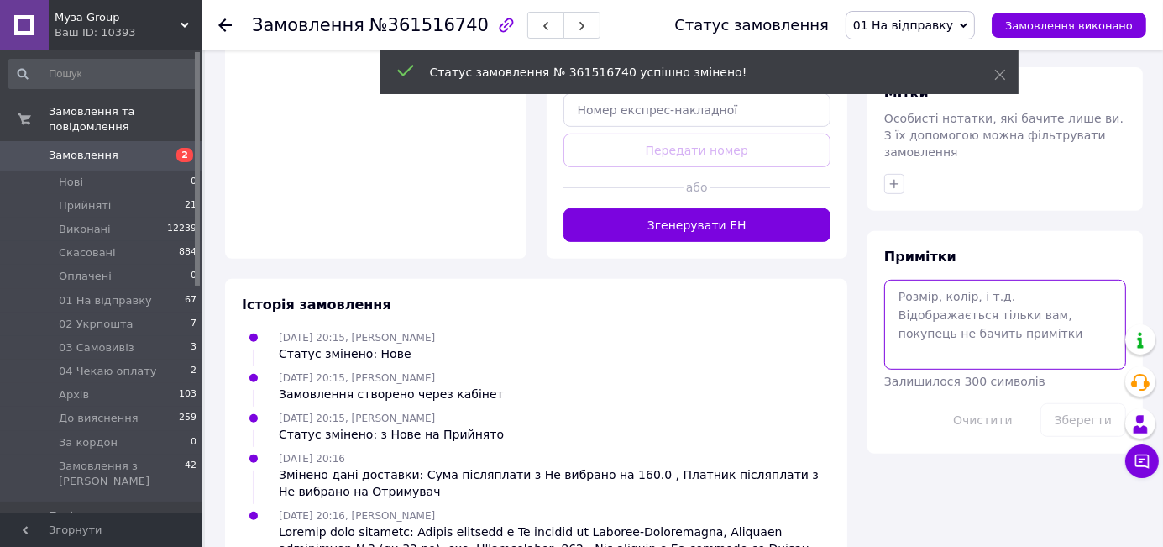
click at [916, 280] on textarea at bounding box center [1005, 324] width 242 height 89
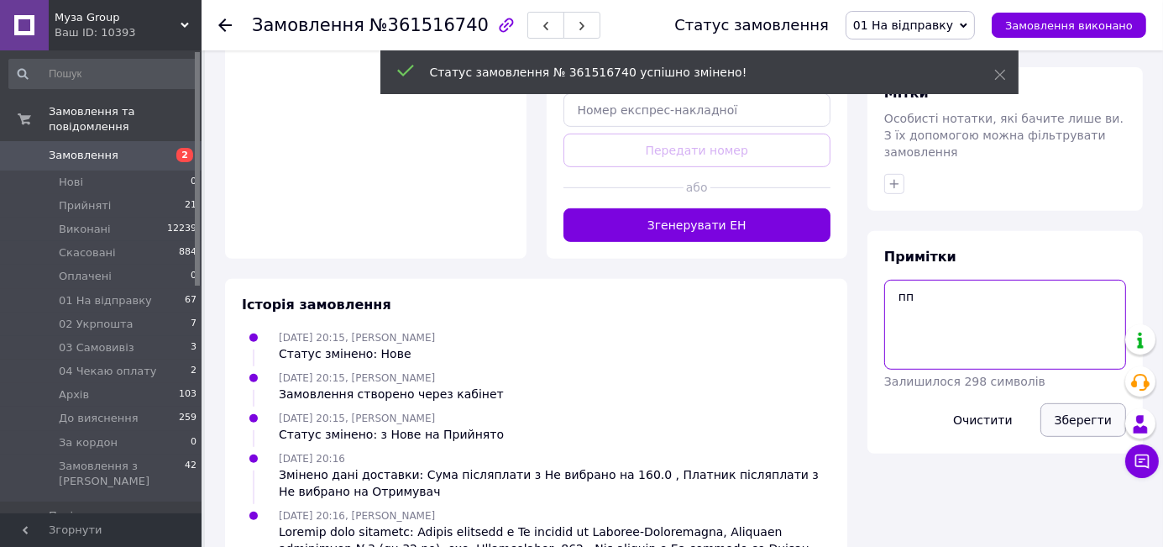
type textarea "пп"
click at [1072, 403] on button "Зберегти" at bounding box center [1084, 420] width 86 height 34
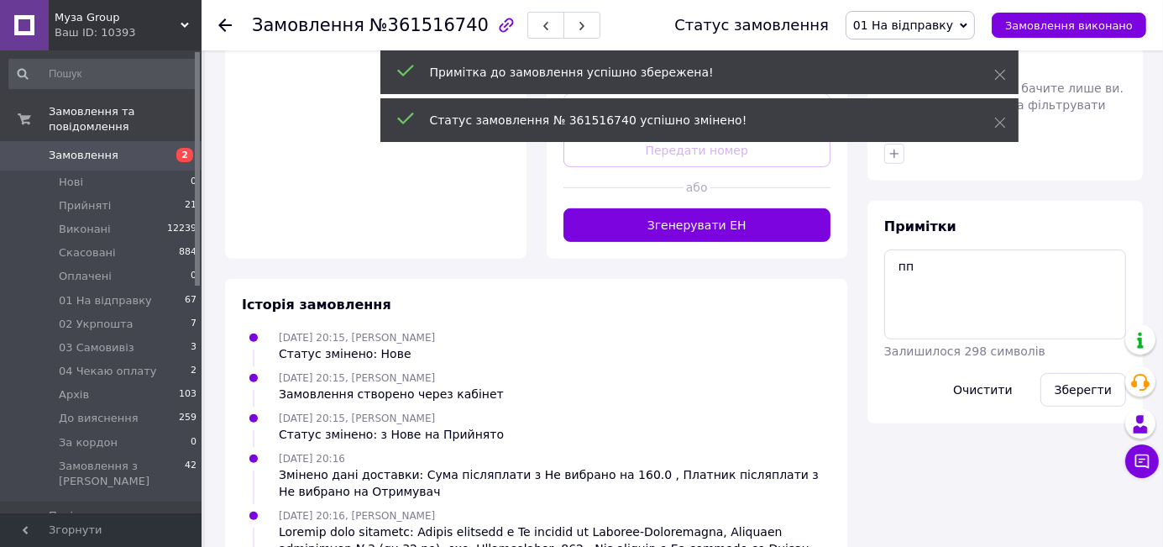
drag, startPoint x: 1000, startPoint y: 121, endPoint x: 993, endPoint y: 87, distance: 34.4
click at [1000, 118] on icon at bounding box center [1000, 123] width 12 height 12
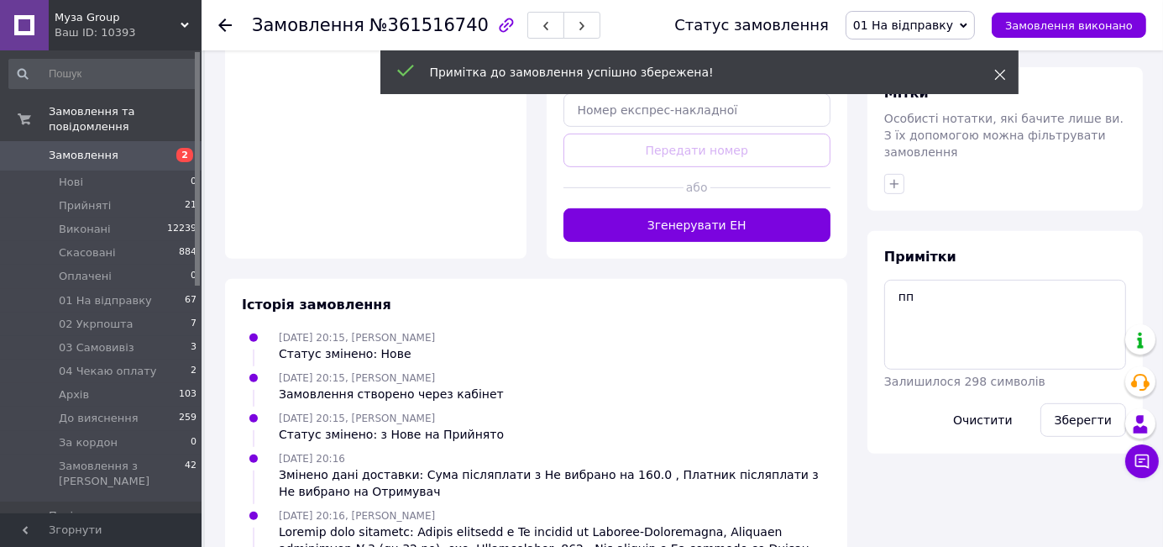
click at [999, 71] on icon at bounding box center [1000, 75] width 12 height 12
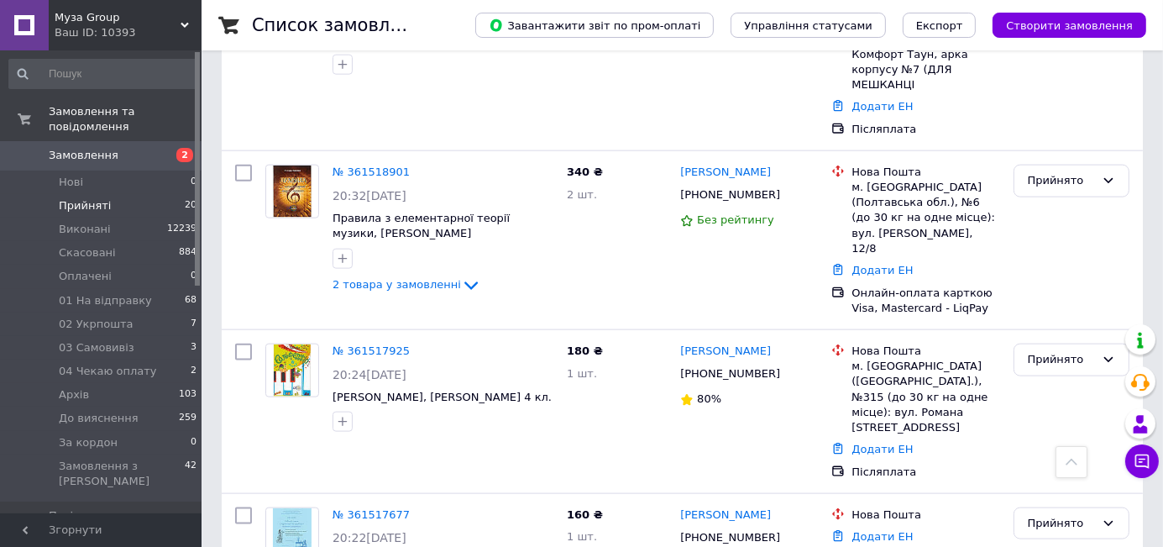
scroll to position [1844, 0]
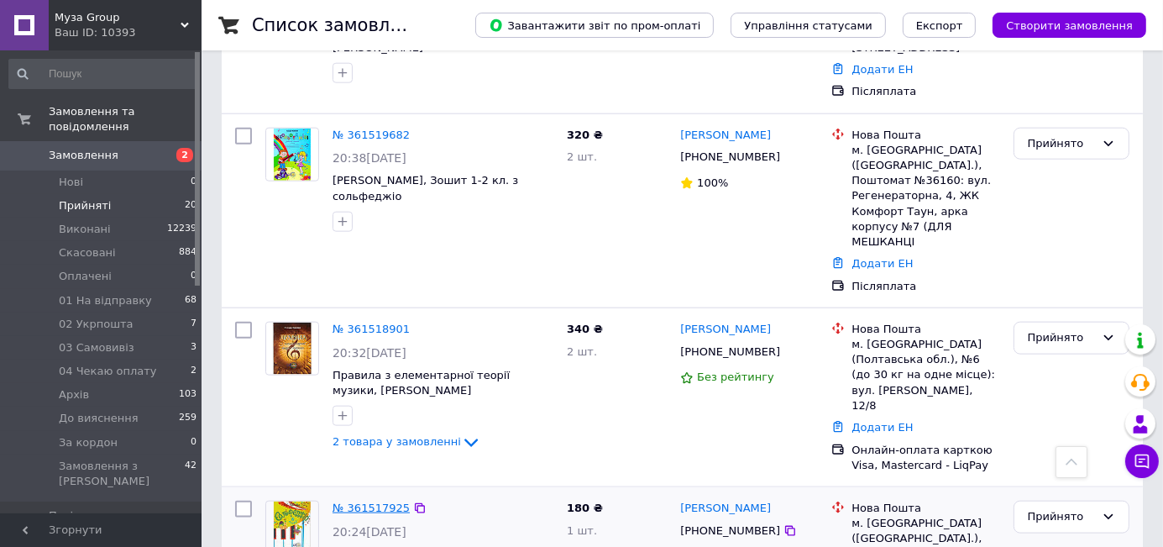
click at [385, 501] on link "№ 361517925" at bounding box center [371, 507] width 77 height 13
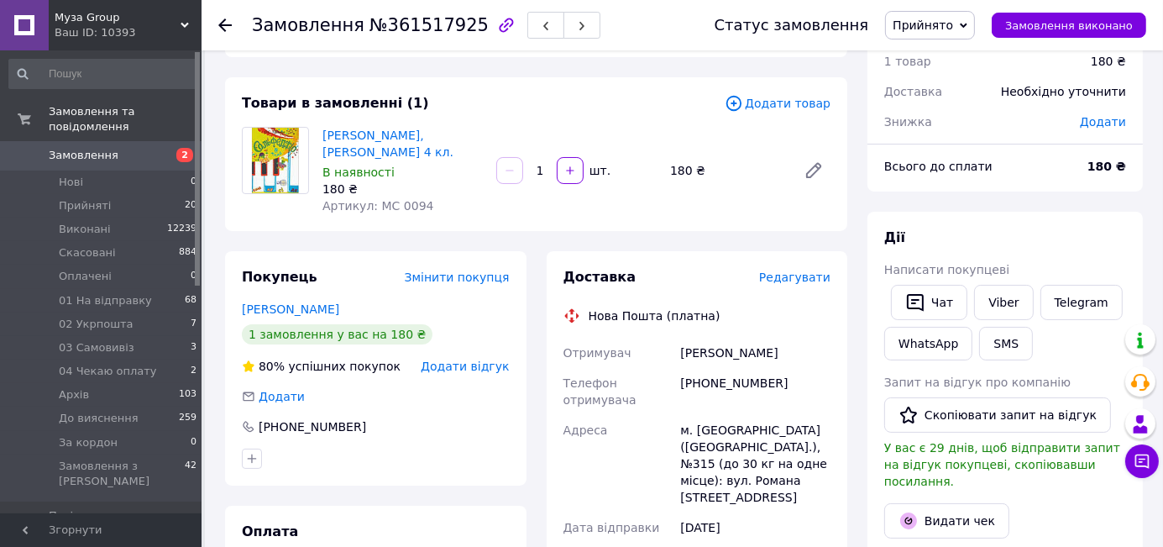
scroll to position [64, 0]
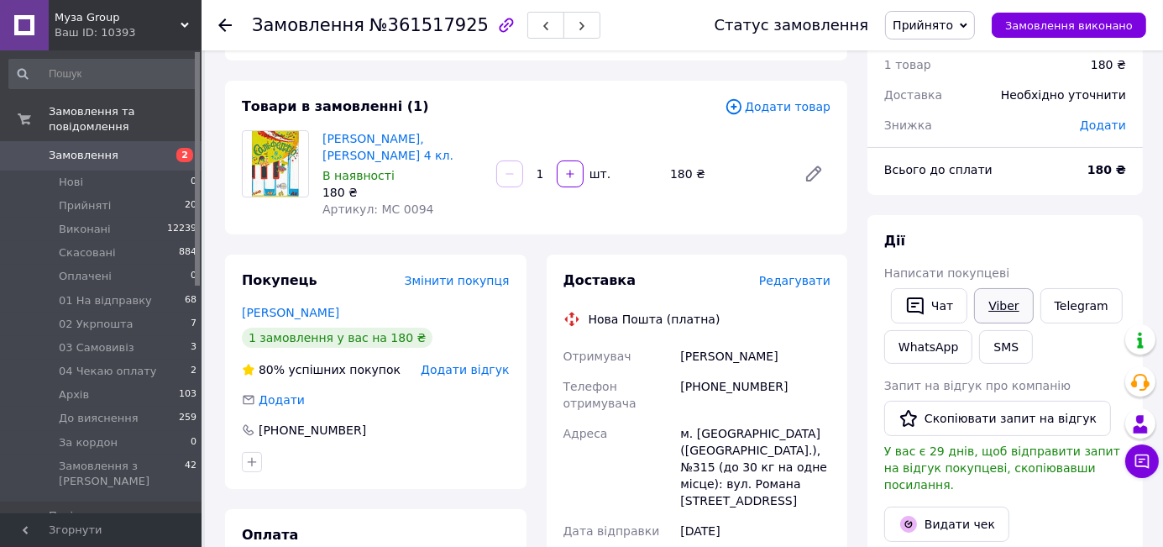
click at [993, 307] on link "Viber" at bounding box center [1003, 305] width 59 height 35
click at [968, 25] on icon at bounding box center [964, 25] width 8 height 5
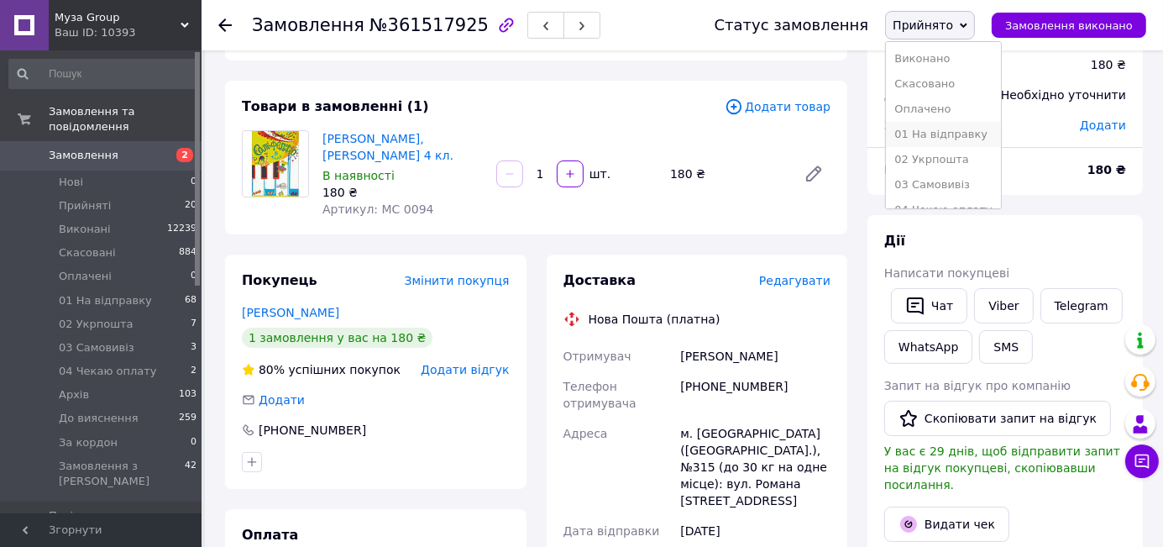
click at [967, 126] on li "01 На відправку" at bounding box center [943, 134] width 114 height 25
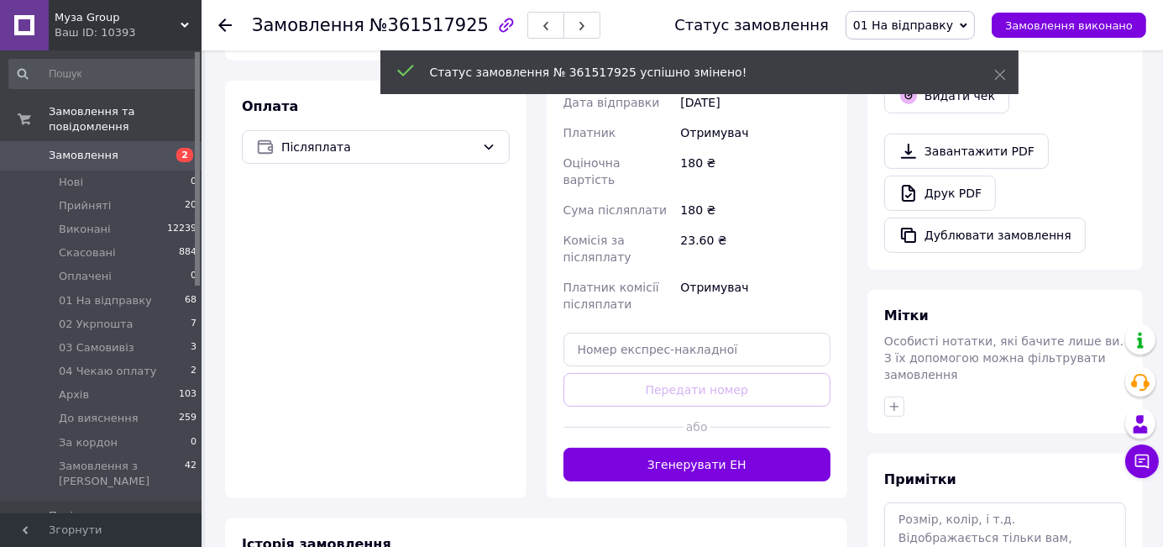
scroll to position [499, 0]
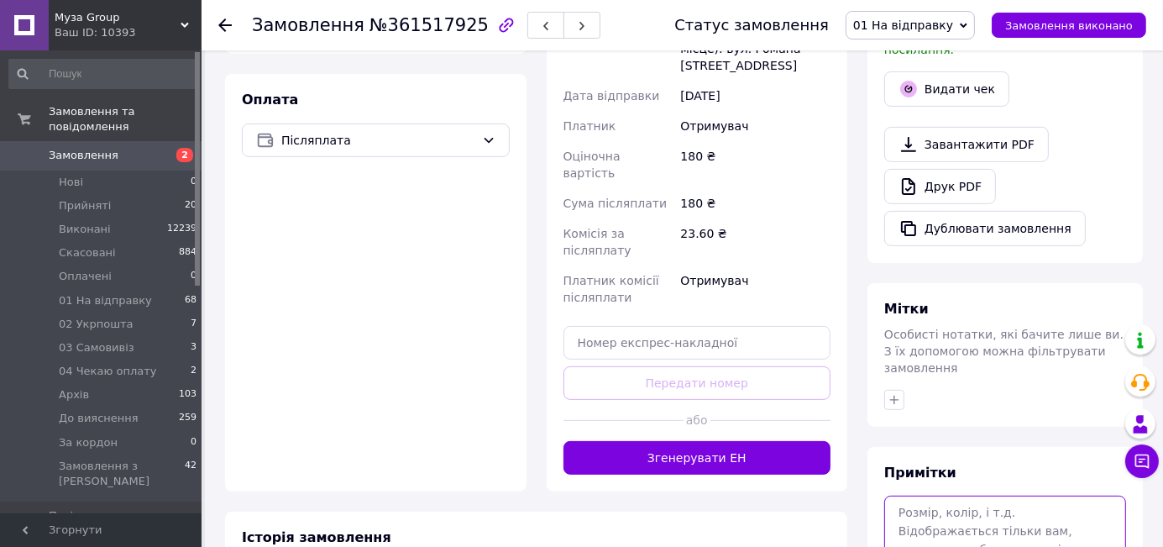
click at [896, 496] on textarea at bounding box center [1005, 540] width 242 height 89
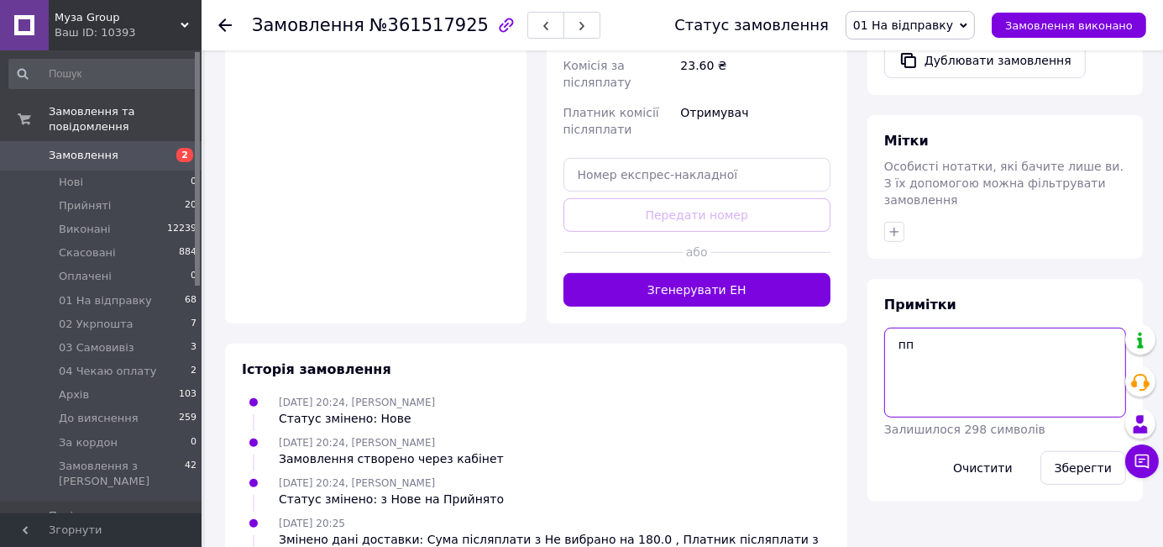
scroll to position [717, 0]
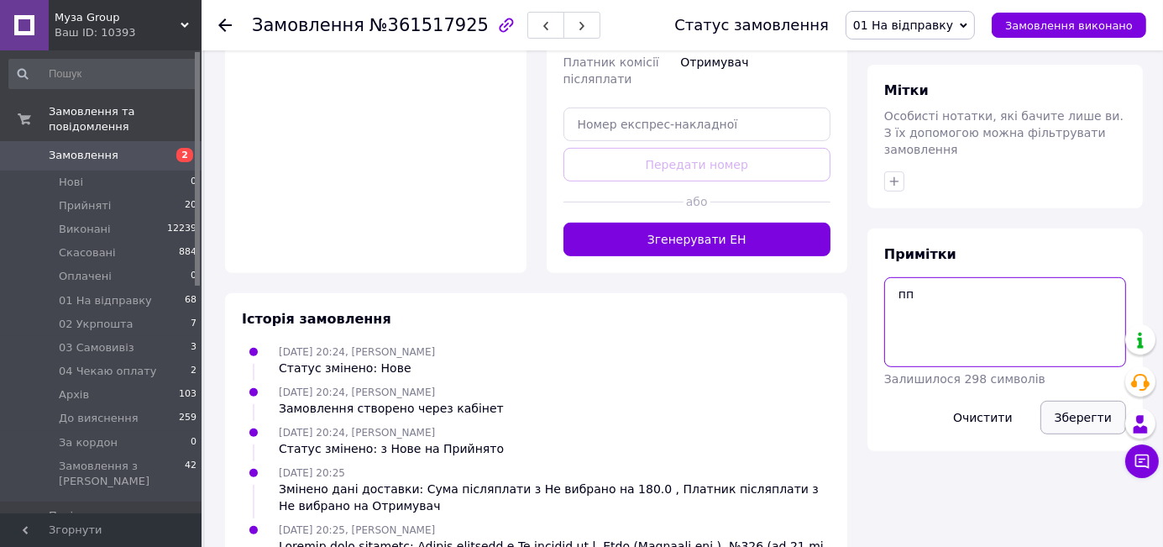
type textarea "пп"
click at [1077, 401] on button "Зберегти" at bounding box center [1084, 418] width 86 height 34
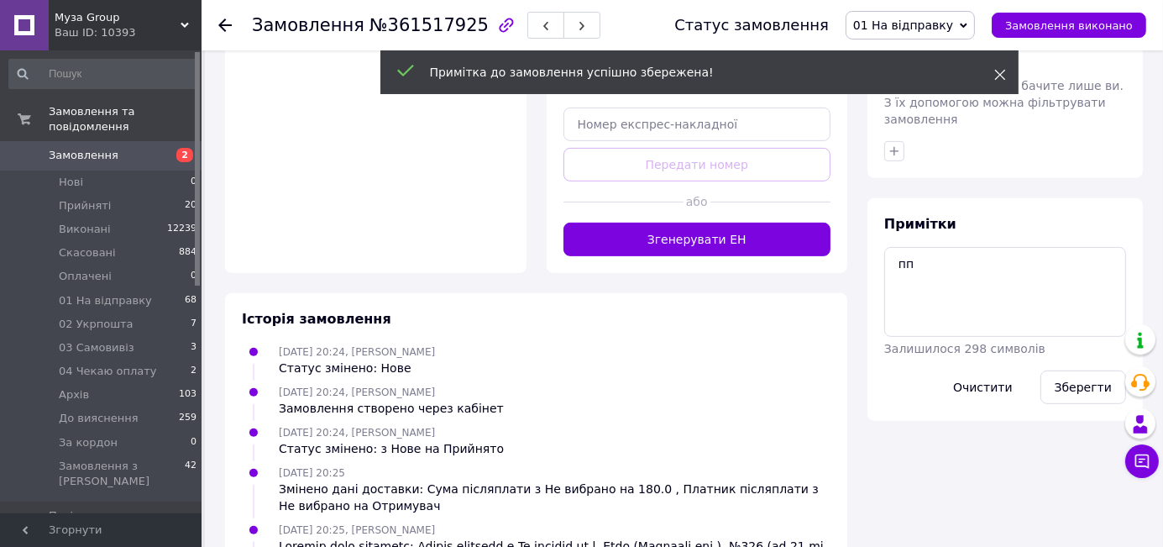
click at [1000, 72] on icon at bounding box center [1000, 75] width 12 height 12
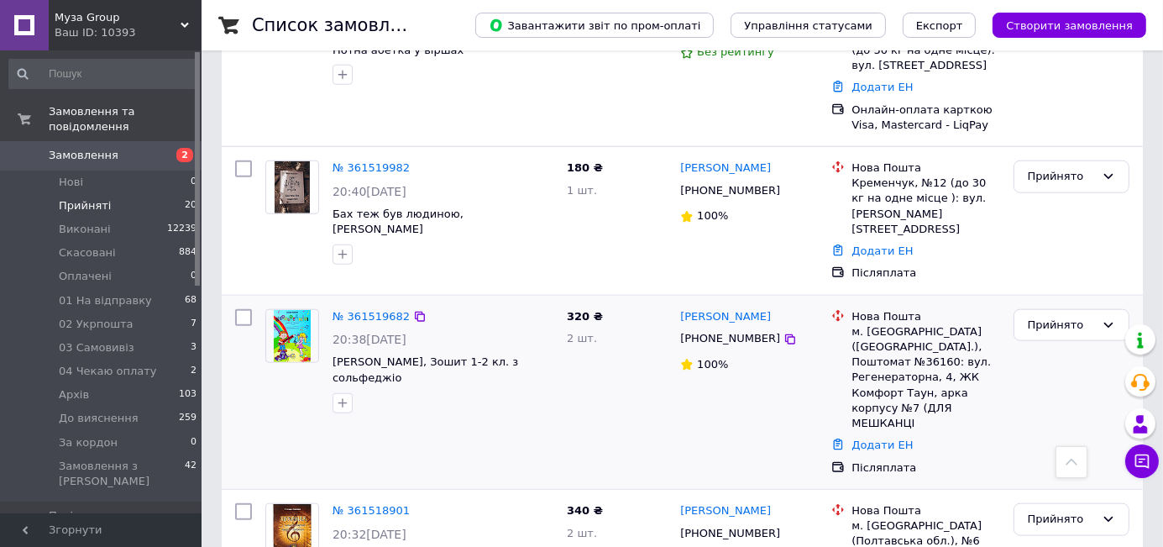
scroll to position [1680, 0]
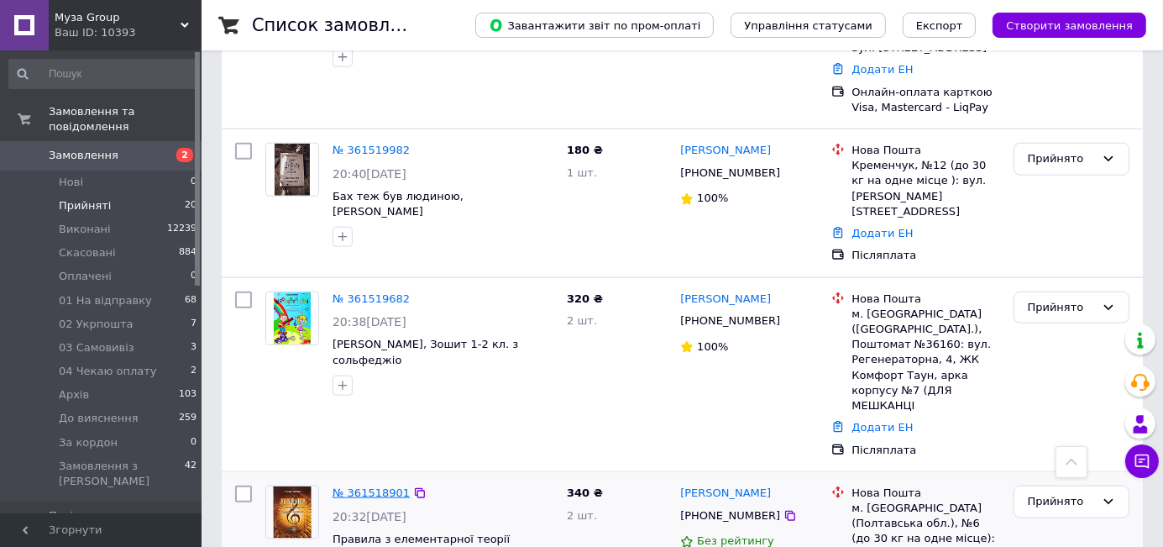
click at [380, 486] on link "№ 361518901" at bounding box center [371, 492] width 77 height 13
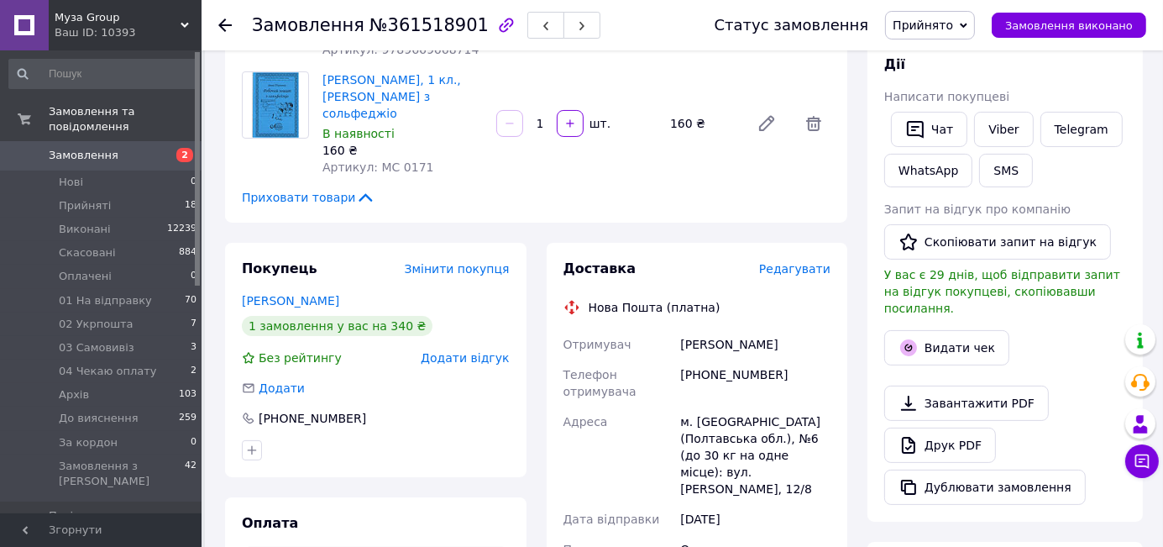
scroll to position [171, 0]
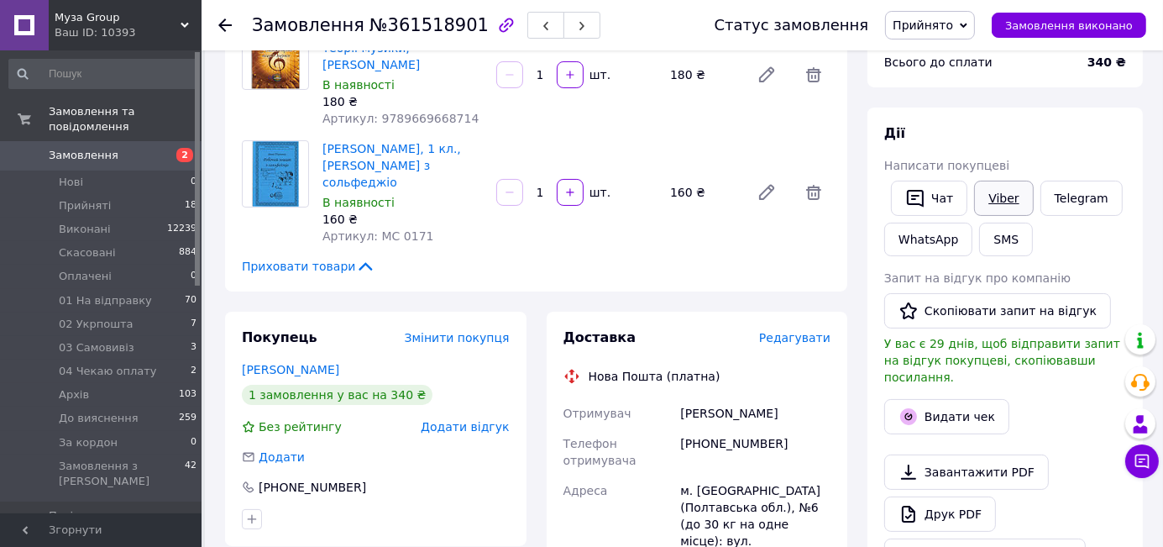
click at [997, 193] on link "Viber" at bounding box center [1003, 198] width 59 height 35
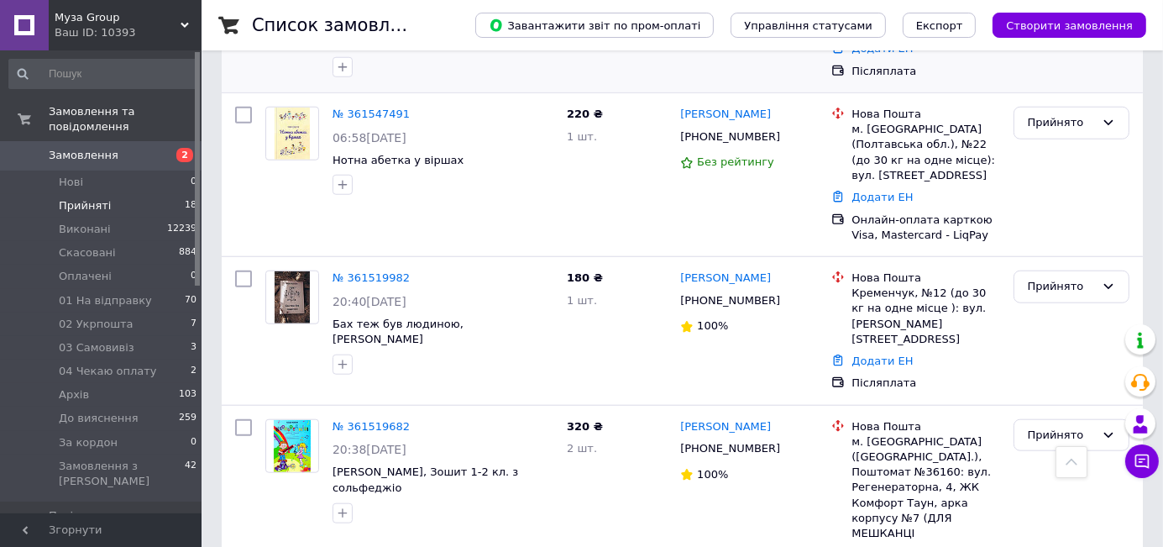
scroll to position [1586, 0]
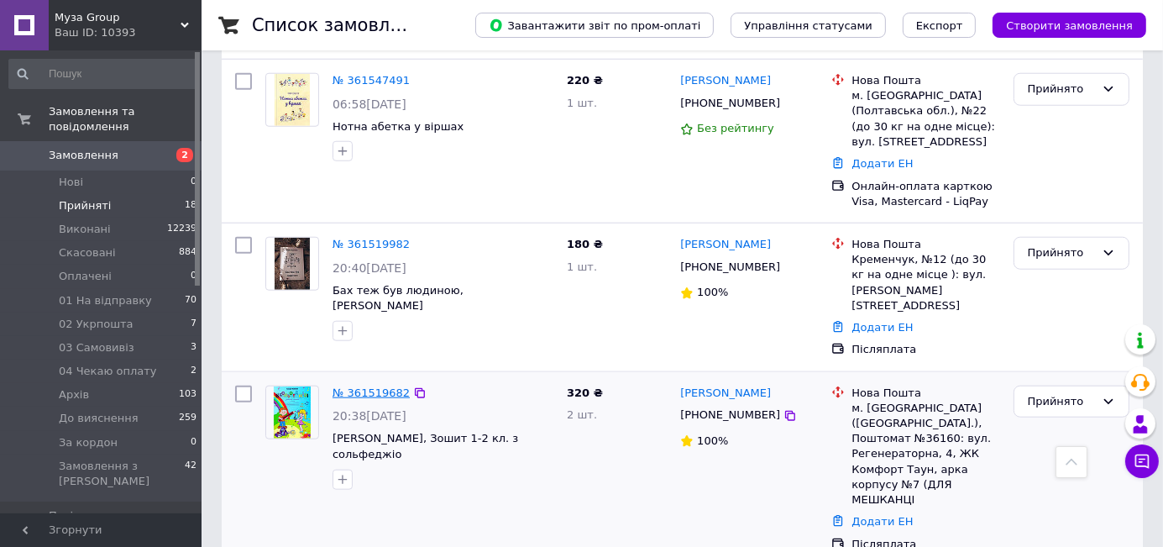
click at [391, 386] on link "№ 361519682" at bounding box center [371, 392] width 77 height 13
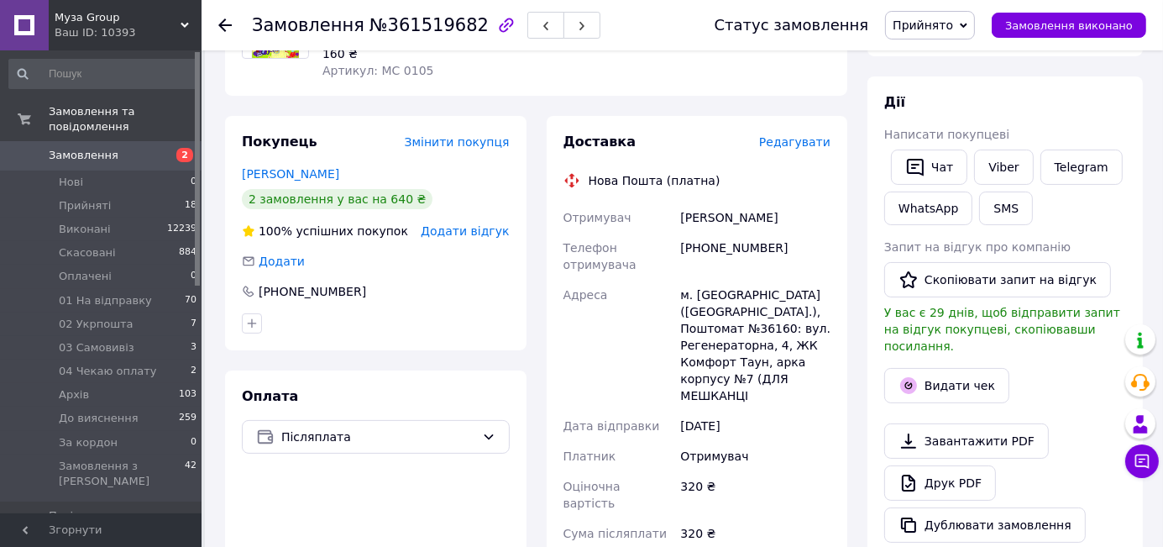
scroll to position [193, 0]
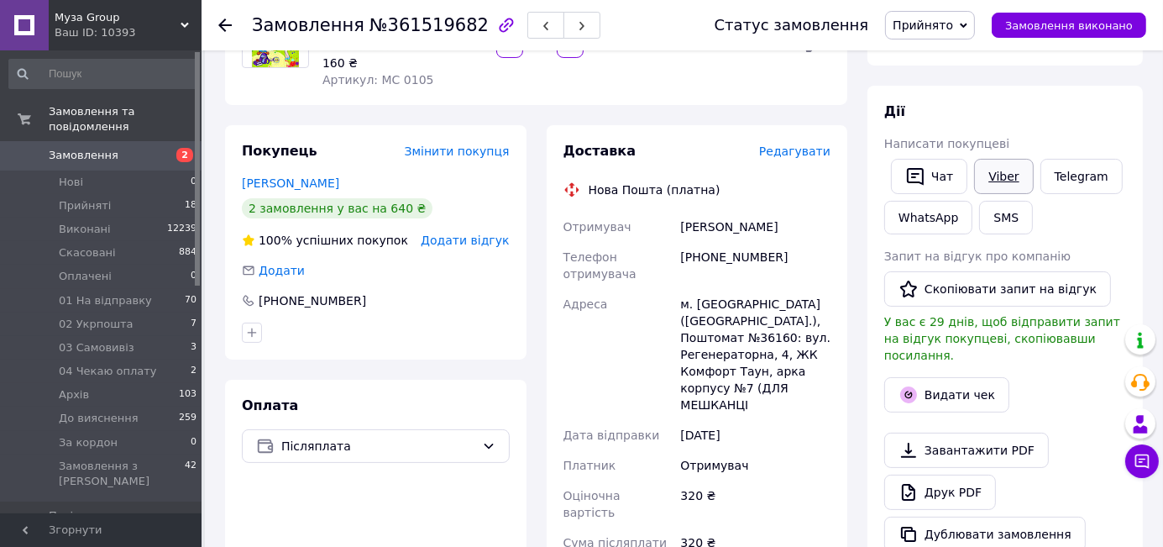
click at [999, 181] on link "Viber" at bounding box center [1003, 176] width 59 height 35
click at [968, 23] on icon at bounding box center [964, 26] width 8 height 8
click at [959, 138] on li "01 На відправку" at bounding box center [943, 134] width 114 height 25
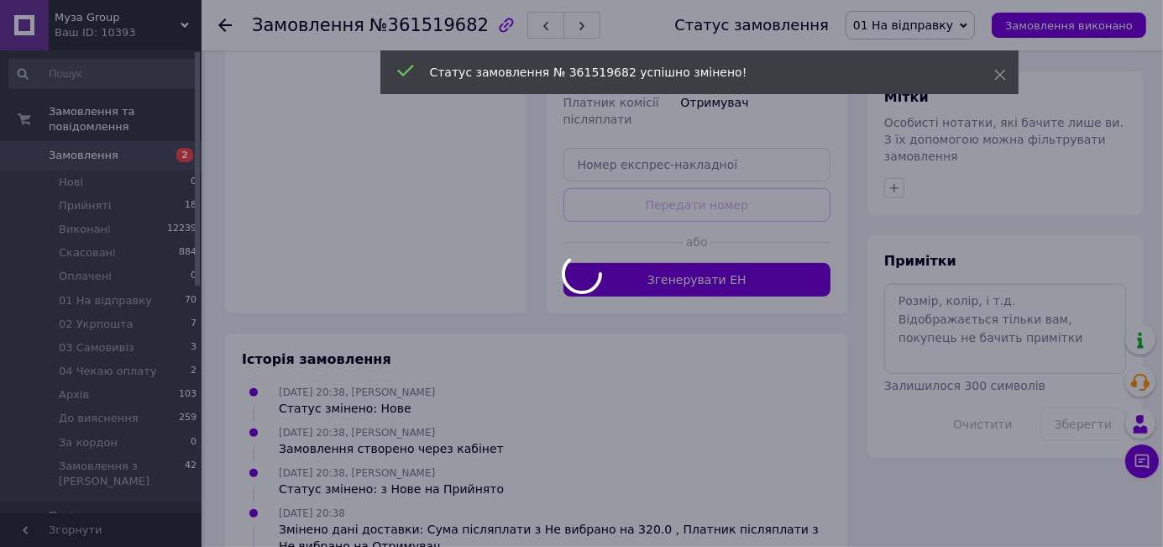
scroll to position [722, 0]
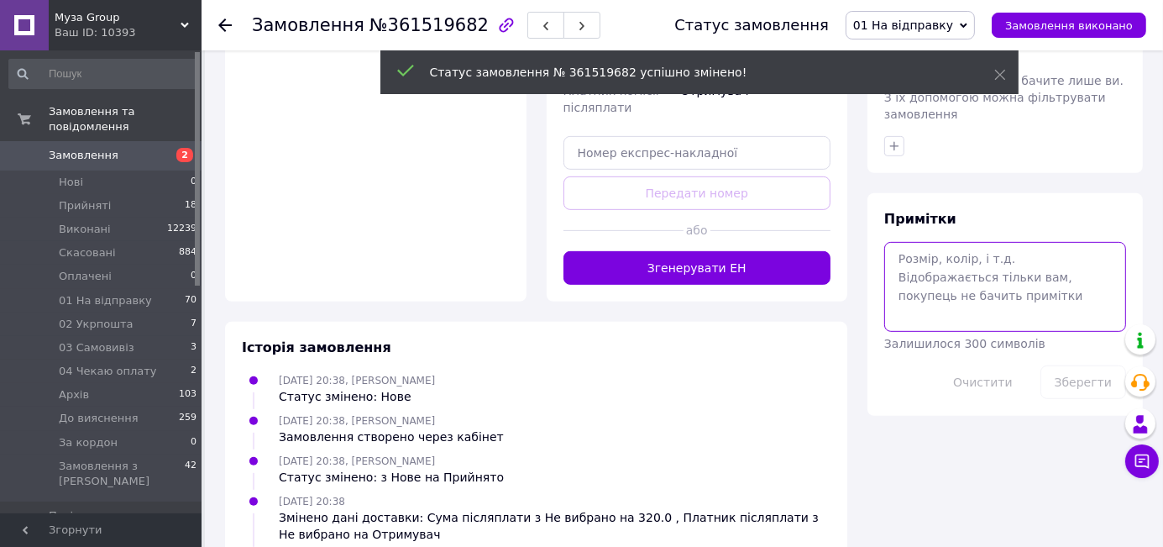
click at [917, 234] on div "Примітки Залишилося 300 символів Очистити Зберегти" at bounding box center [1005, 304] width 242 height 189
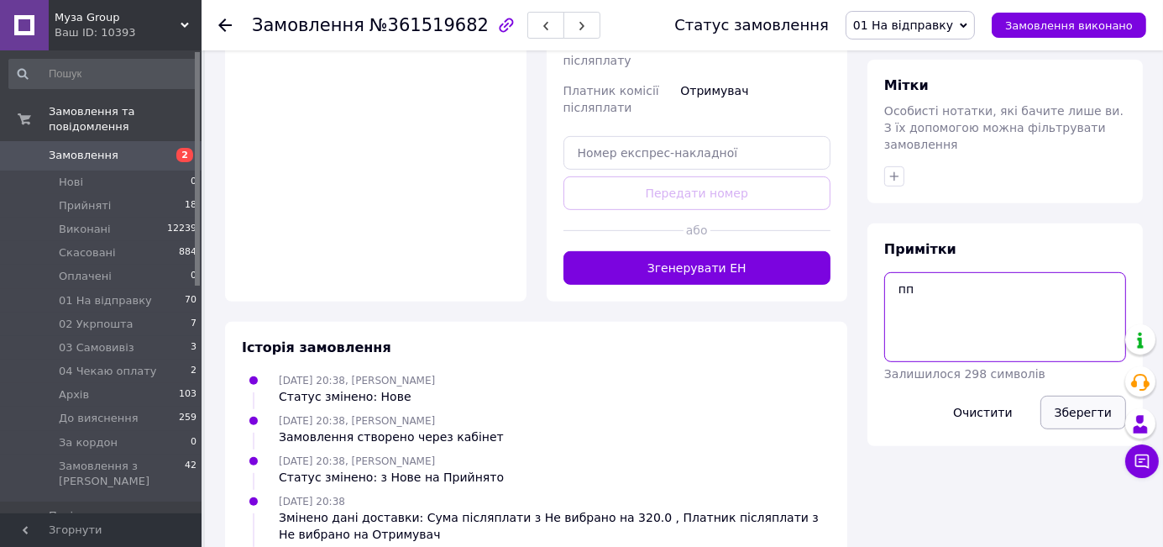
type textarea "пп"
click at [1075, 396] on button "Зберегти" at bounding box center [1084, 413] width 86 height 34
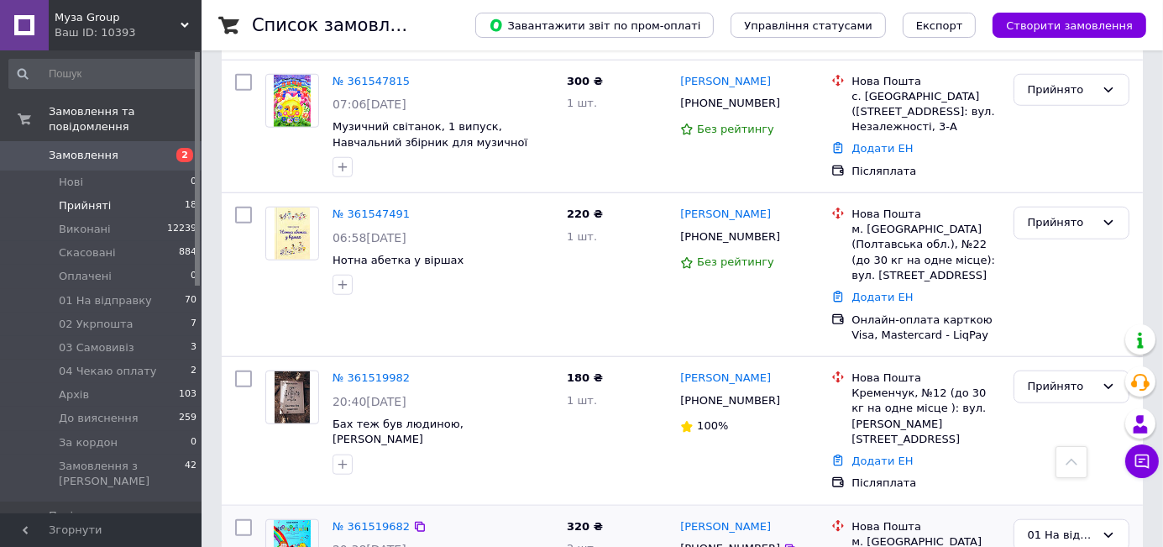
scroll to position [1430, 0]
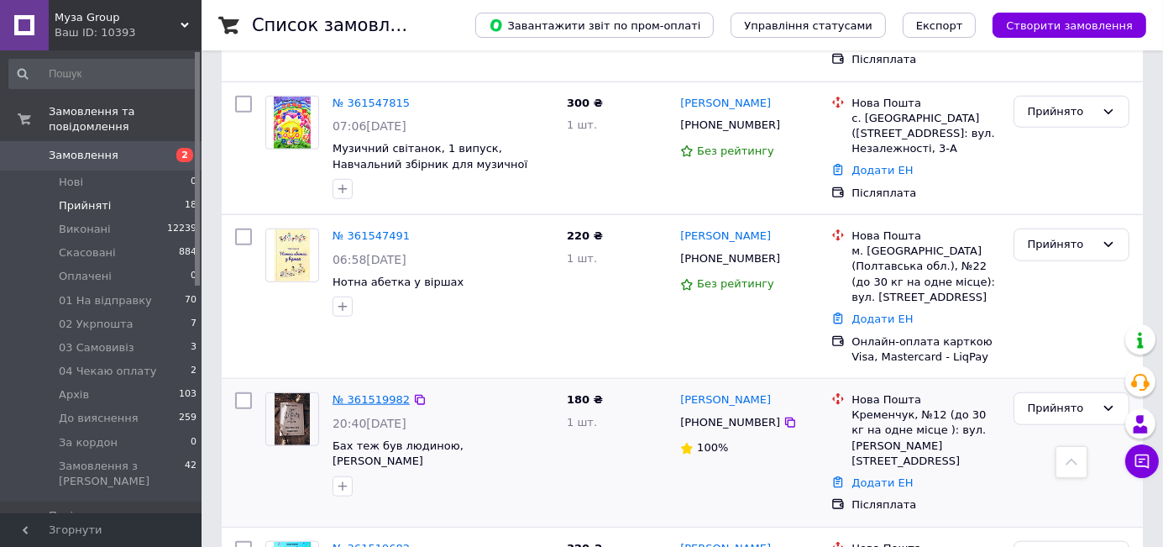
click at [377, 393] on link "№ 361519982" at bounding box center [371, 399] width 77 height 13
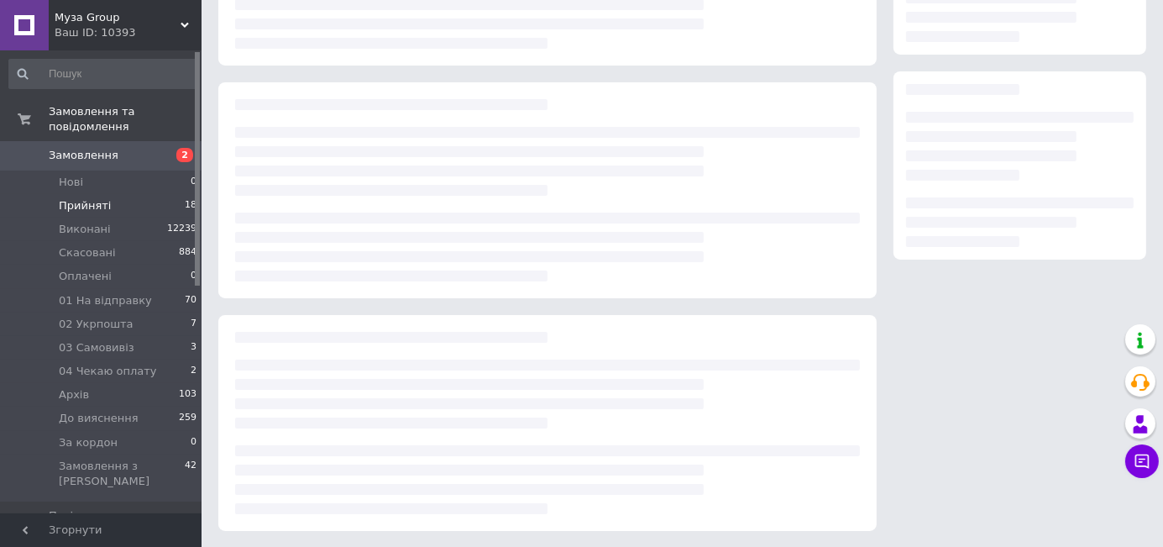
click at [552, 273] on div at bounding box center [547, 246] width 625 height 69
click at [467, 34] on div at bounding box center [547, 14] width 625 height 69
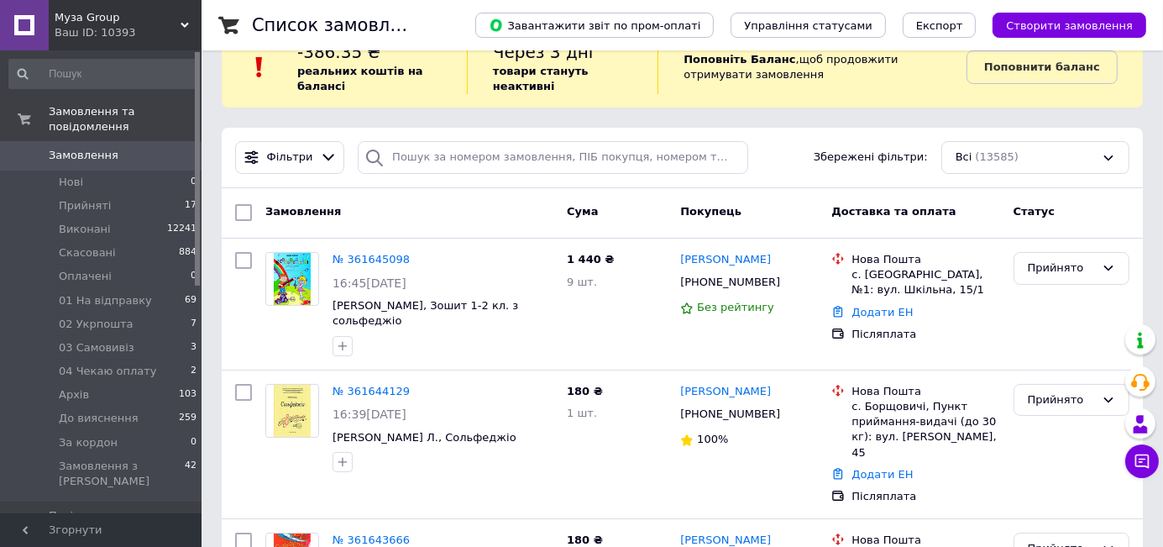
scroll to position [31, 0]
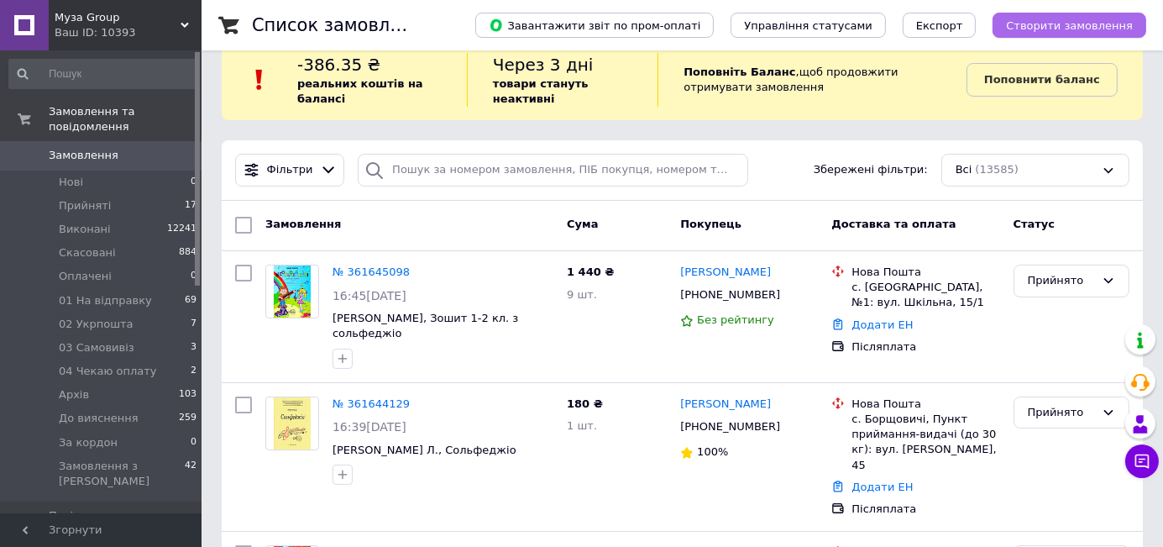
click at [1038, 24] on span "Створити замовлення" at bounding box center [1069, 25] width 127 height 13
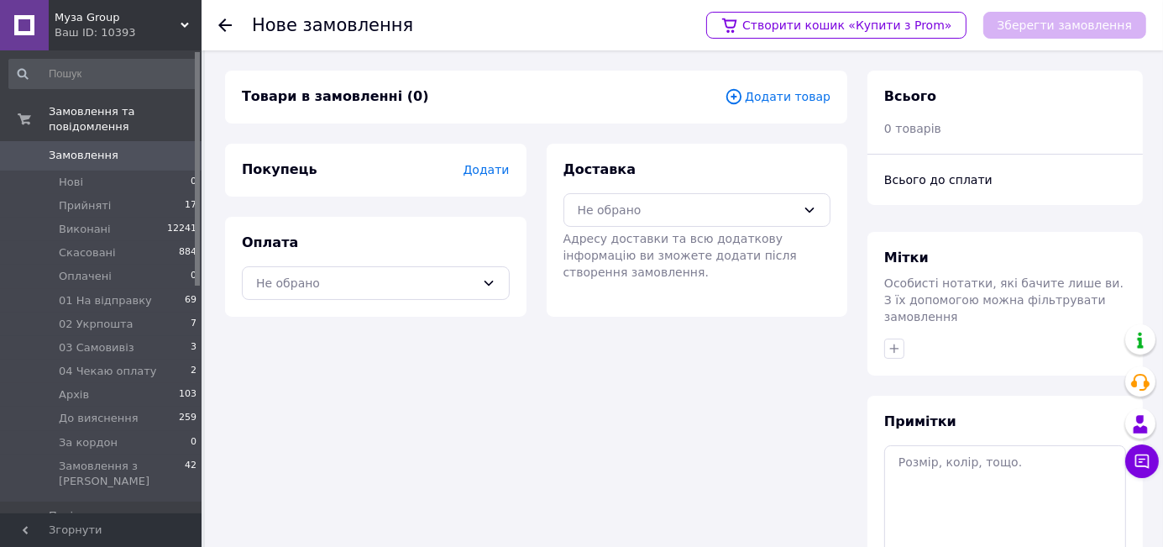
click at [794, 99] on span "Додати товар" at bounding box center [778, 96] width 106 height 18
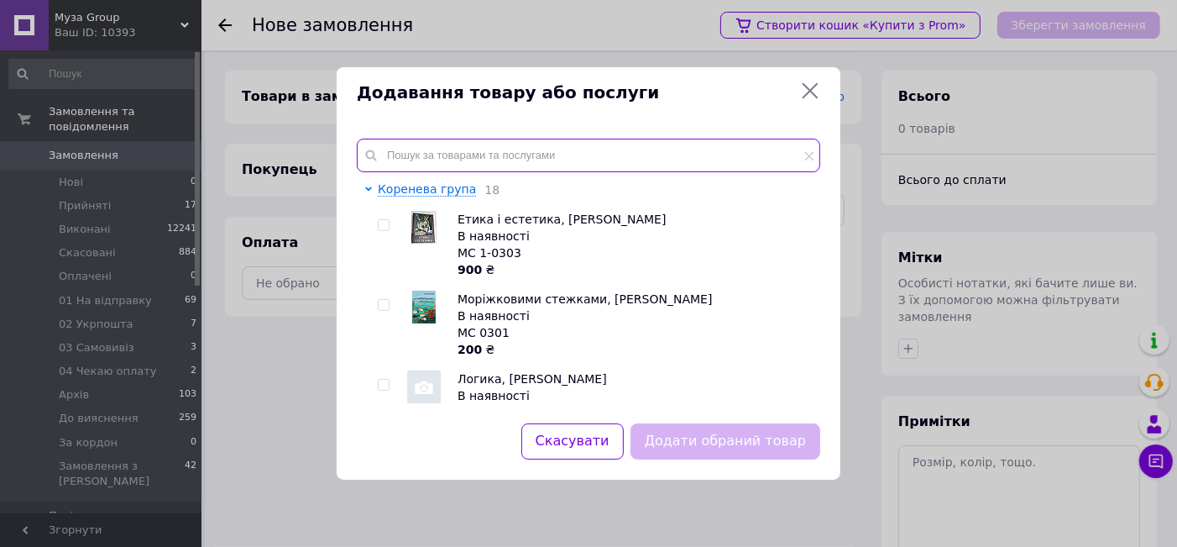
click at [443, 149] on input "text" at bounding box center [589, 156] width 464 height 34
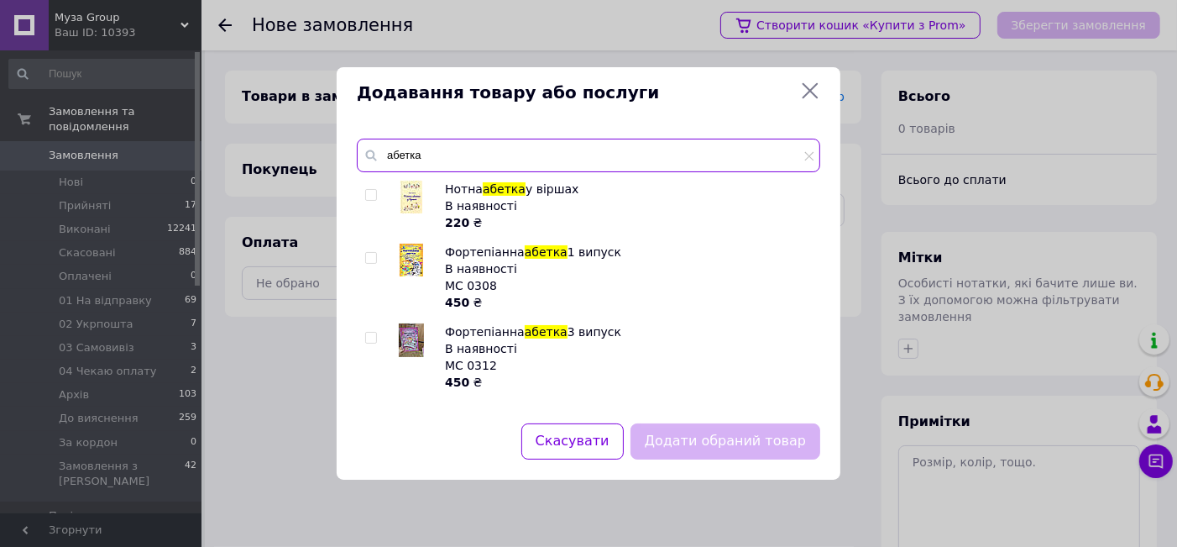
type input "абетка"
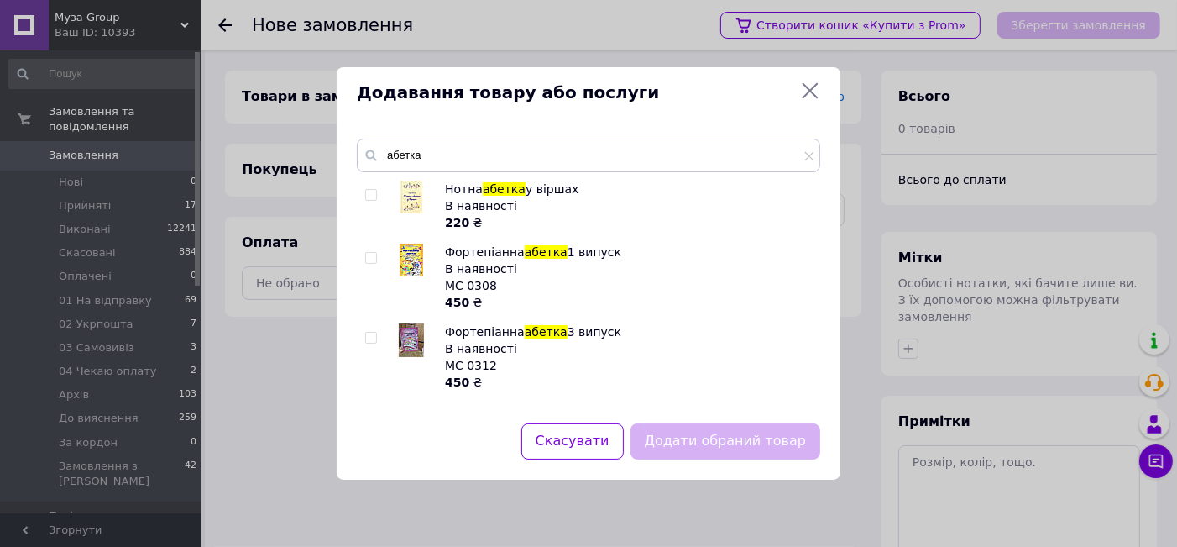
click at [374, 260] on input "checkbox" at bounding box center [370, 258] width 11 height 11
checkbox input "true"
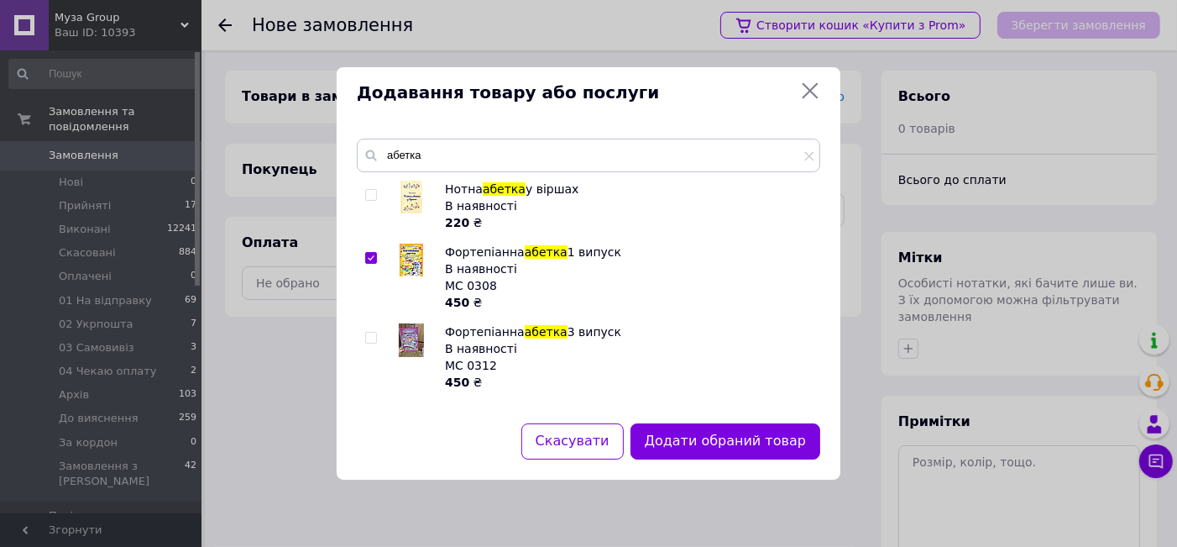
click at [371, 335] on input "checkbox" at bounding box center [370, 338] width 11 height 11
checkbox input "true"
click at [684, 433] on button "Додати обрані товари" at bounding box center [728, 441] width 185 height 36
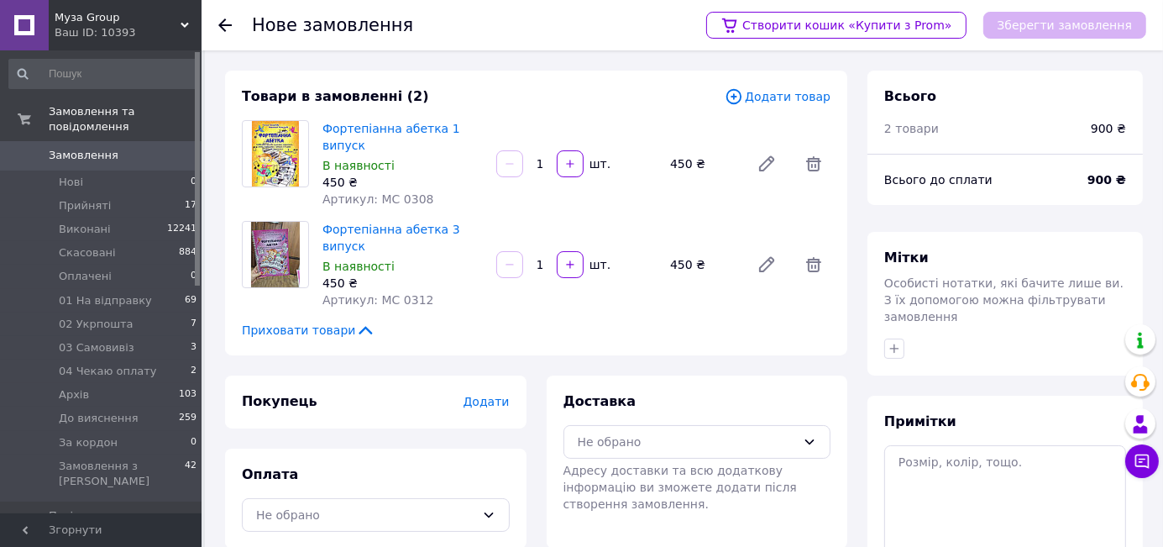
click at [493, 395] on span "Додати" at bounding box center [486, 401] width 46 height 13
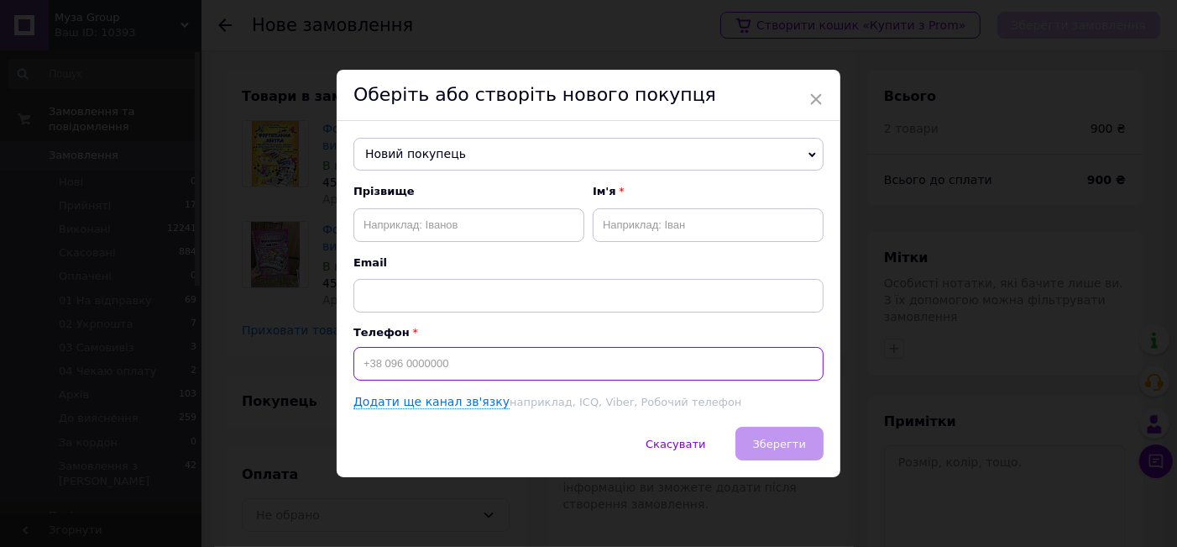
click at [423, 365] on input at bounding box center [589, 364] width 470 height 34
click at [398, 361] on input "+38067415" at bounding box center [589, 364] width 470 height 34
click at [421, 357] on input "+380677415" at bounding box center [589, 364] width 470 height 34
type input "+380677415116"
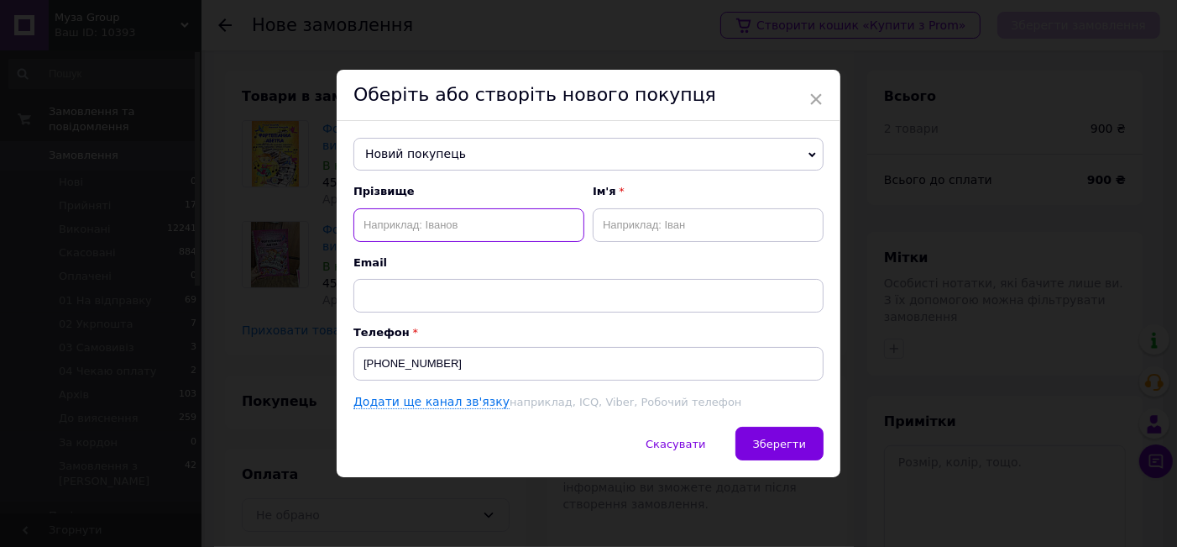
click at [447, 229] on input "text" at bounding box center [469, 225] width 231 height 34
type input "Семчук"
click at [651, 226] on input "text" at bounding box center [708, 225] width 231 height 34
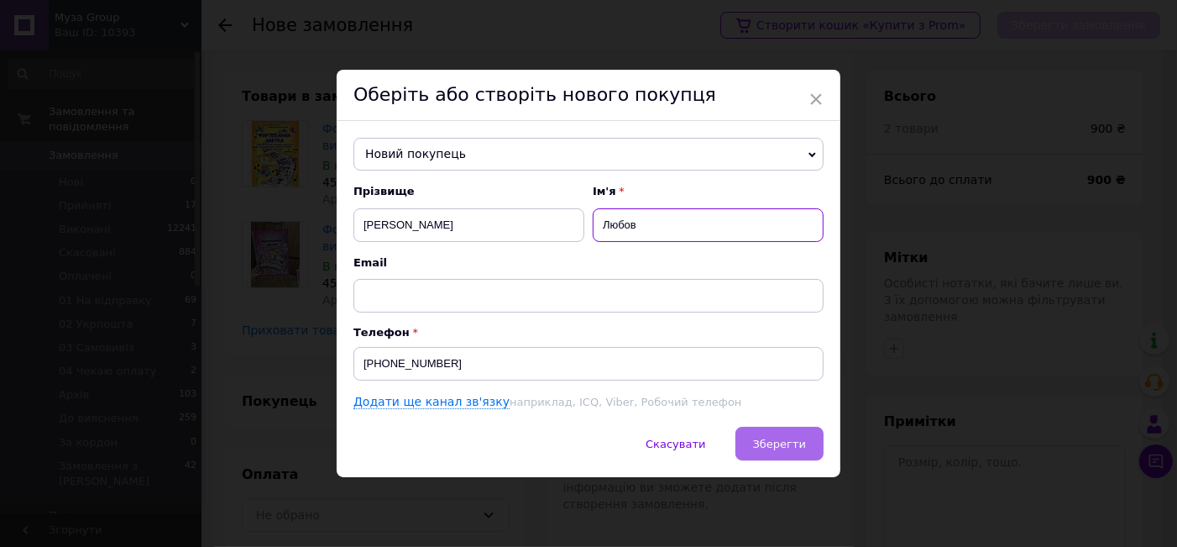
type input "Любов"
click at [773, 443] on span "Зберегти" at bounding box center [779, 444] width 53 height 13
click at [777, 438] on span "Зберегти" at bounding box center [779, 444] width 53 height 13
click at [779, 440] on span "Зберегти" at bounding box center [779, 444] width 53 height 13
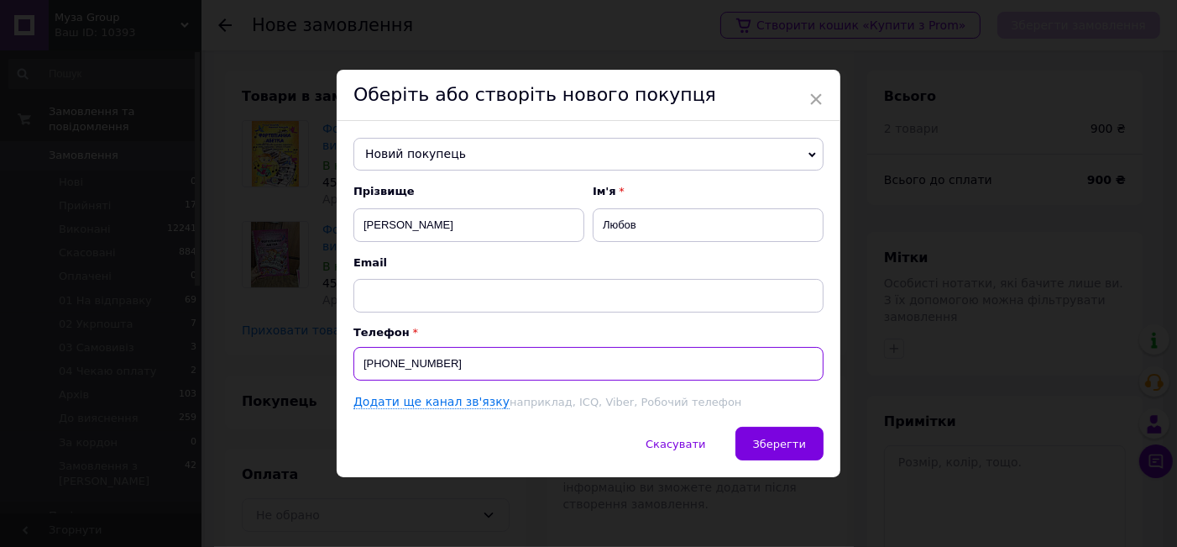
click at [427, 362] on input "+380677415116" at bounding box center [589, 364] width 470 height 34
click at [414, 361] on input "+380677415116" at bounding box center [589, 364] width 470 height 34
click at [399, 365] on input "+380677415116" at bounding box center [589, 364] width 470 height 34
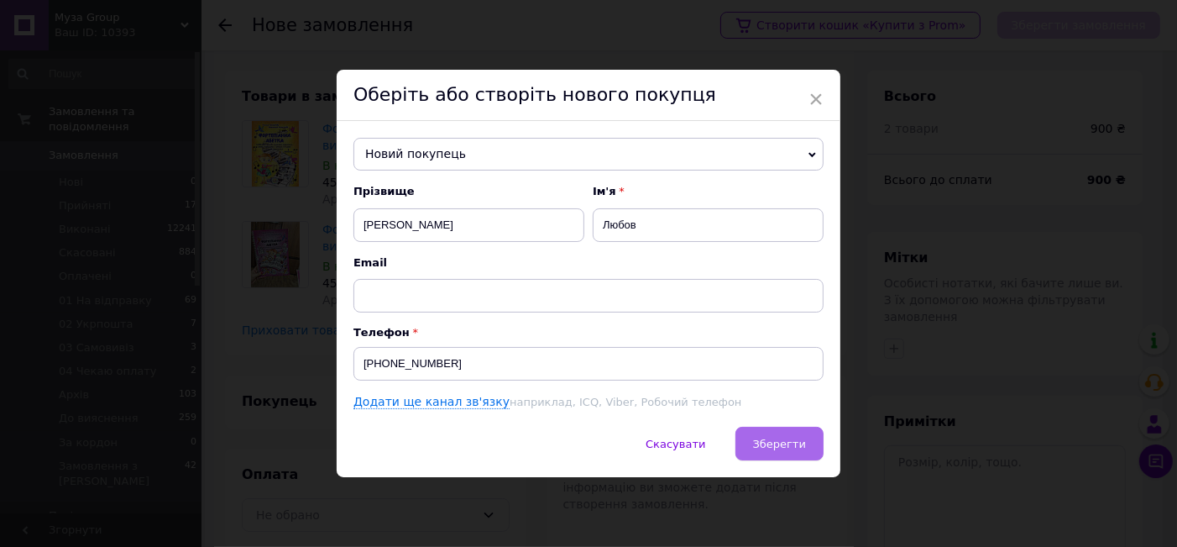
click at [771, 439] on span "Зберегти" at bounding box center [779, 444] width 53 height 13
click at [791, 438] on span "Зберегти" at bounding box center [779, 444] width 53 height 13
click at [793, 438] on span "Зберегти" at bounding box center [779, 444] width 53 height 13
click at [791, 438] on span "Зберегти" at bounding box center [779, 444] width 53 height 13
click at [784, 443] on span "Зберегти" at bounding box center [779, 444] width 53 height 13
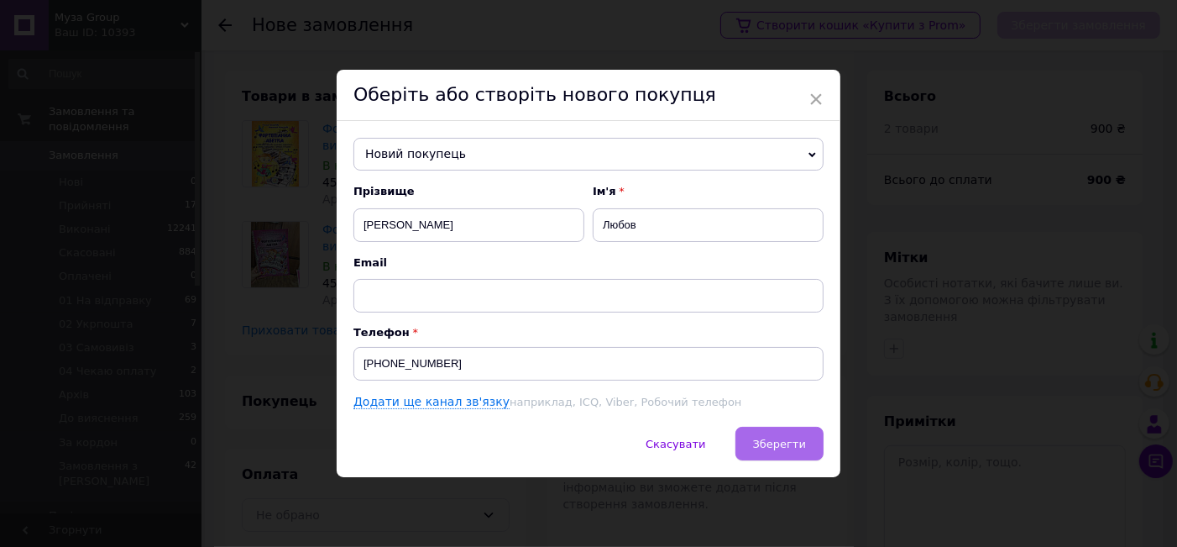
click at [784, 439] on span "Зберегти" at bounding box center [779, 444] width 53 height 13
click at [468, 149] on span "Новий покупець" at bounding box center [589, 155] width 470 height 34
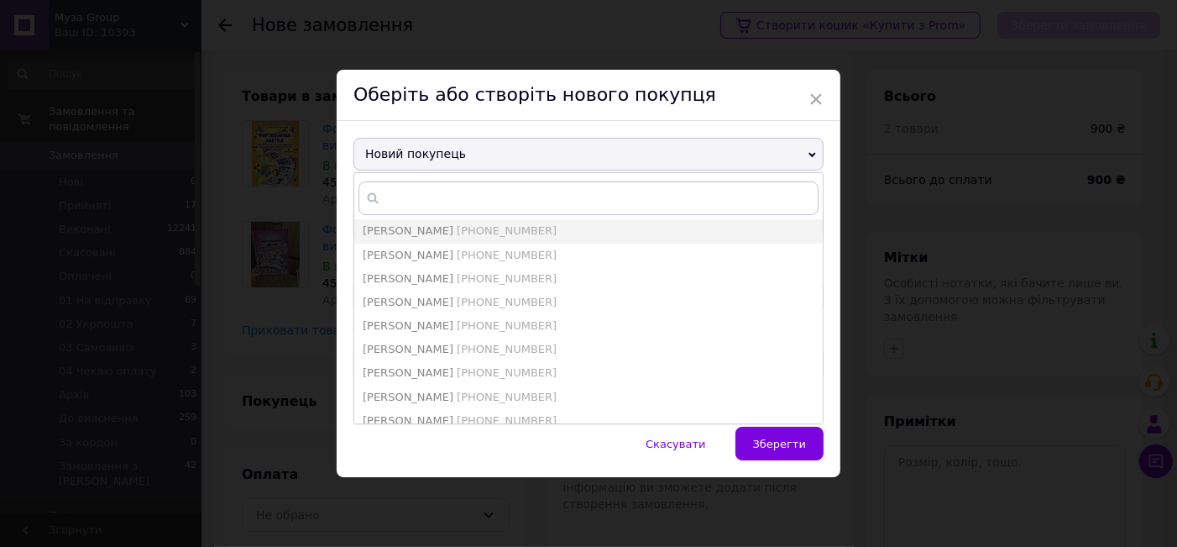
click at [830, 270] on div "Новий покупець Ісанова Ханна +380953044204 Бокулєва Аріна +380668482950 Геращен…" at bounding box center [589, 274] width 504 height 307
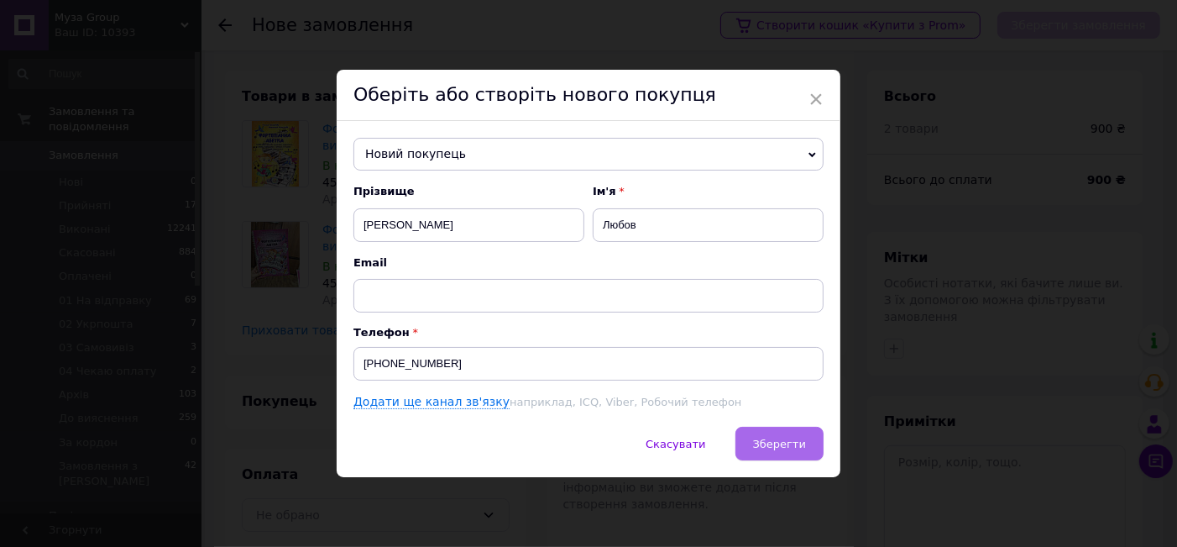
click at [772, 442] on span "Зберегти" at bounding box center [779, 444] width 53 height 13
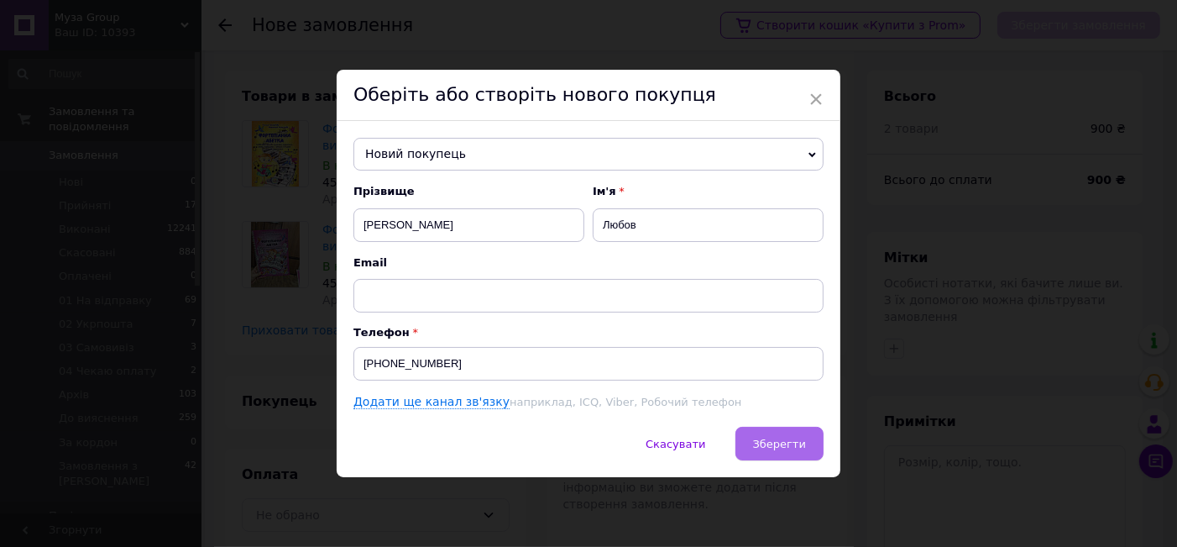
click at [772, 442] on span "Зберегти" at bounding box center [779, 444] width 53 height 13
click at [816, 95] on span "×" at bounding box center [816, 99] width 15 height 29
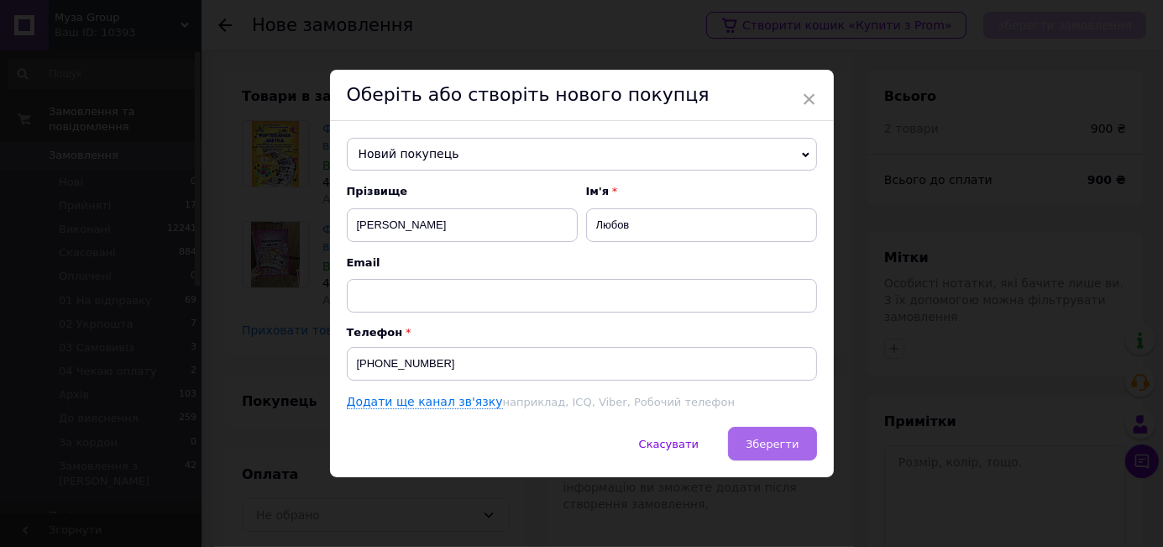
click at [770, 444] on span "Зберегти" at bounding box center [772, 444] width 53 height 13
click at [784, 443] on span "Зберегти" at bounding box center [772, 444] width 53 height 13
click at [769, 442] on span "Зберегти" at bounding box center [772, 444] width 53 height 13
click at [848, 422] on div "× Оберіть або створіть нового покупця Новий покупець Ісанова Ханна +38095304420…" at bounding box center [581, 273] width 1163 height 547
click at [772, 441] on span "Зберегти" at bounding box center [772, 444] width 53 height 13
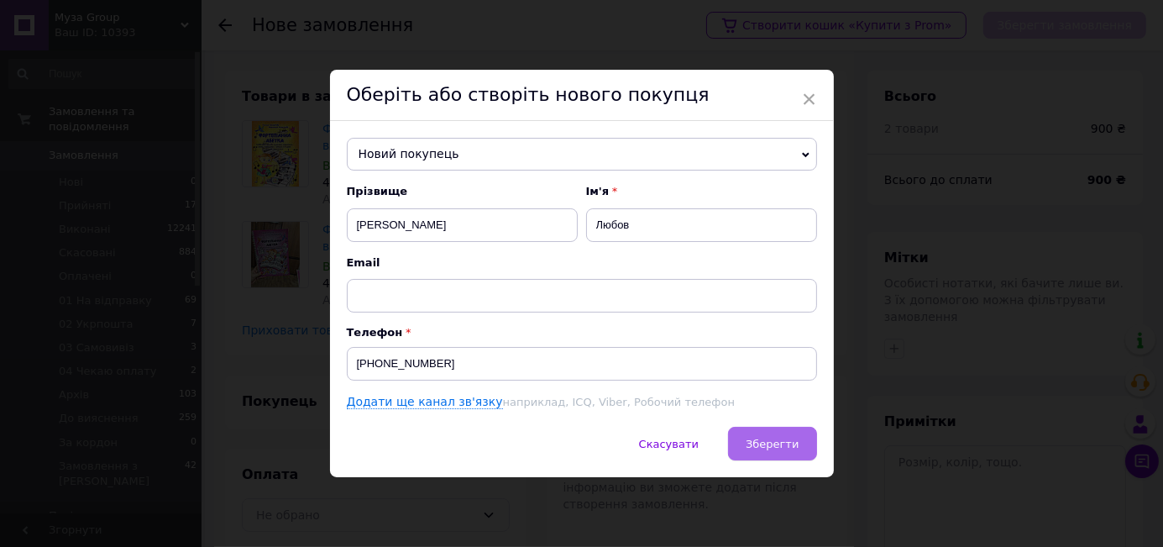
click at [777, 445] on span "Зберегти" at bounding box center [772, 444] width 53 height 13
click at [777, 438] on span "Зберегти" at bounding box center [772, 444] width 53 height 13
